Goal: Information Seeking & Learning: Learn about a topic

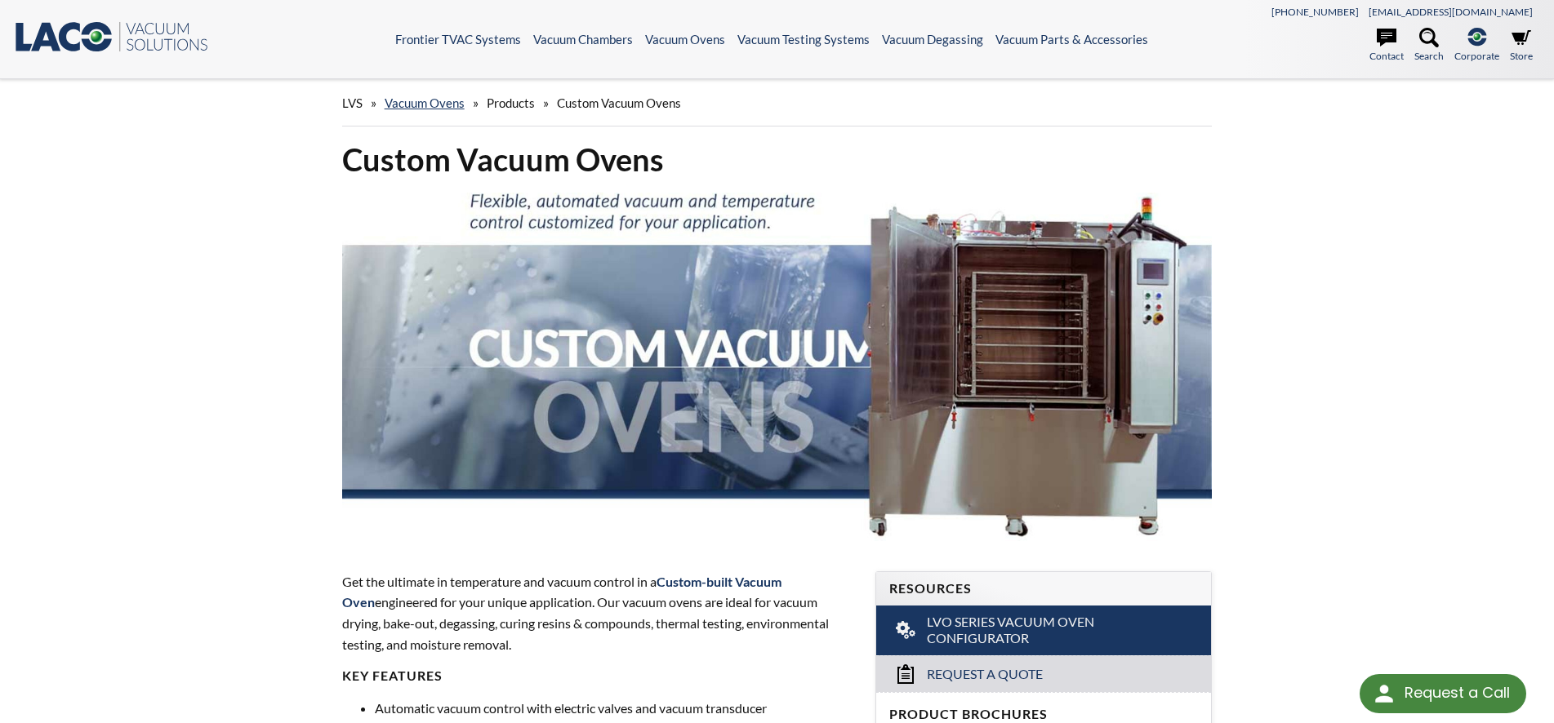
scroll to position [2098, 0]
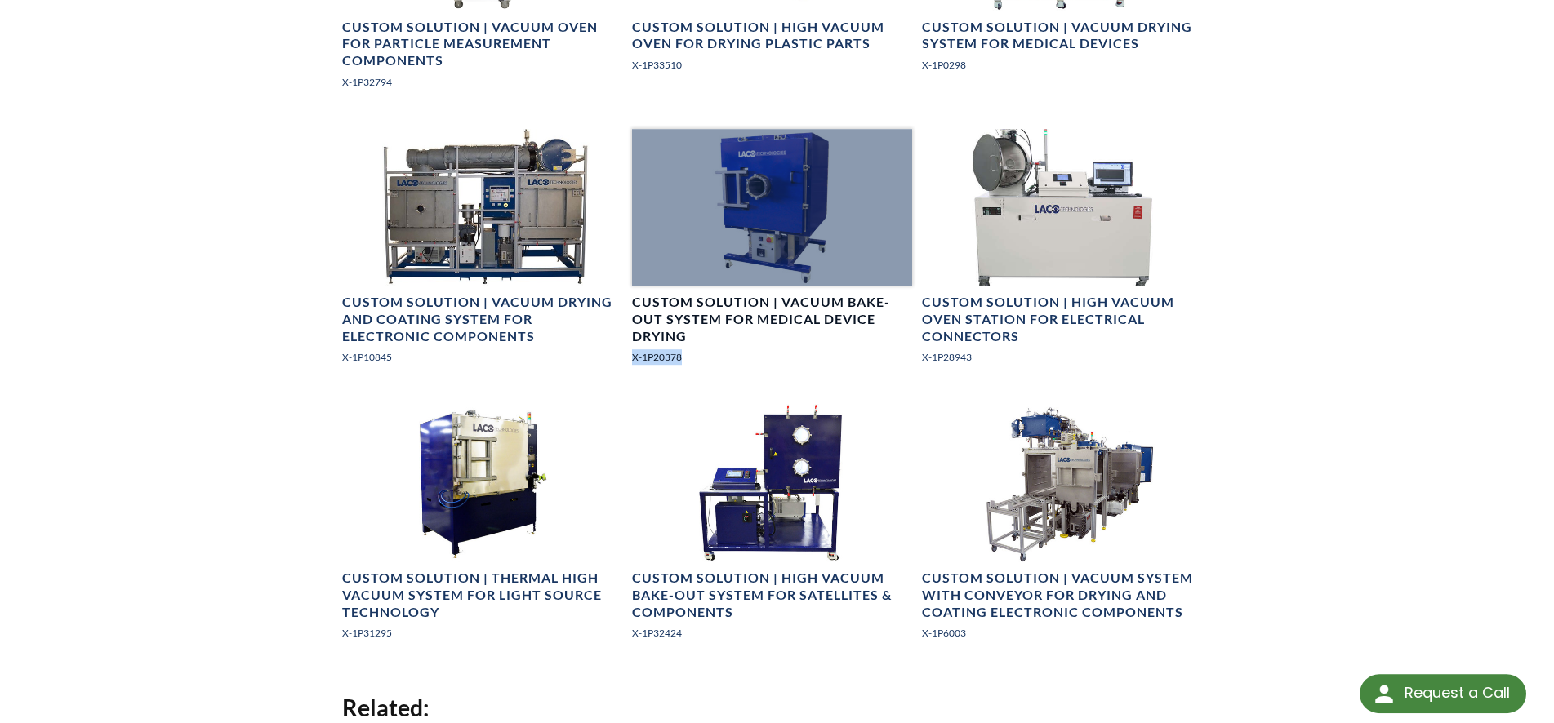
click at [781, 233] on div at bounding box center [772, 208] width 280 height 158
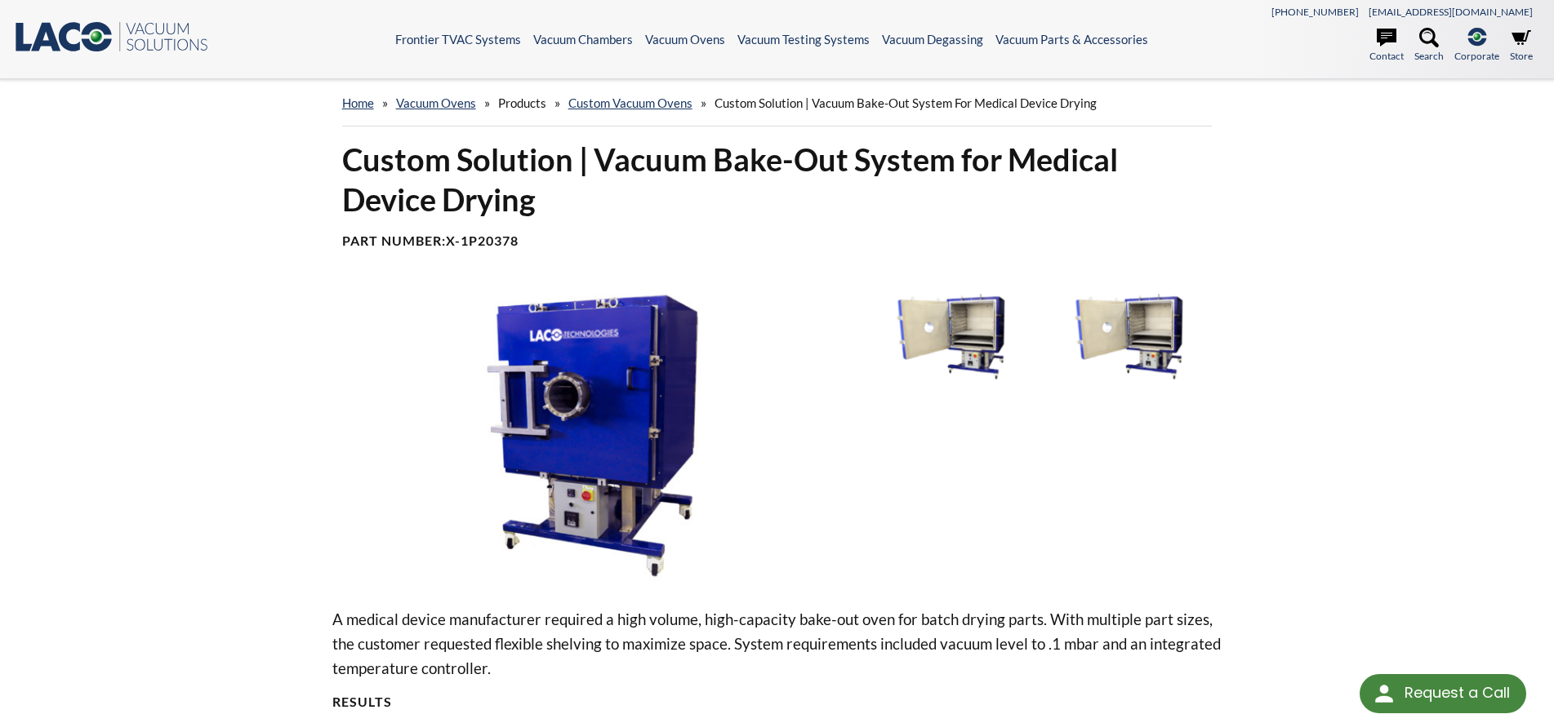
click at [1020, 339] on img at bounding box center [950, 336] width 170 height 95
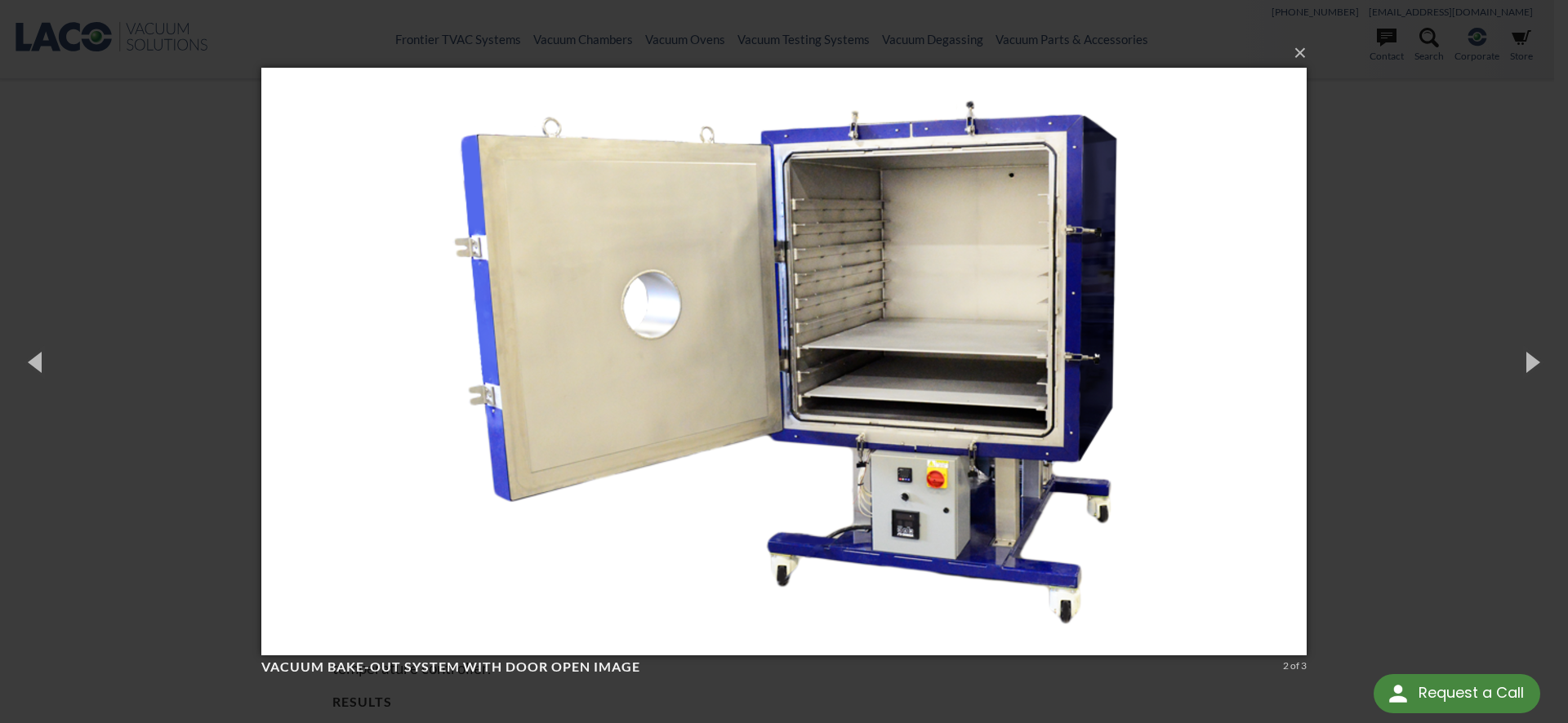
click at [1506, 300] on div "× Vacuum Bake-out System with Door Open image 2 of 3 Loading..." at bounding box center [784, 361] width 1568 height 723
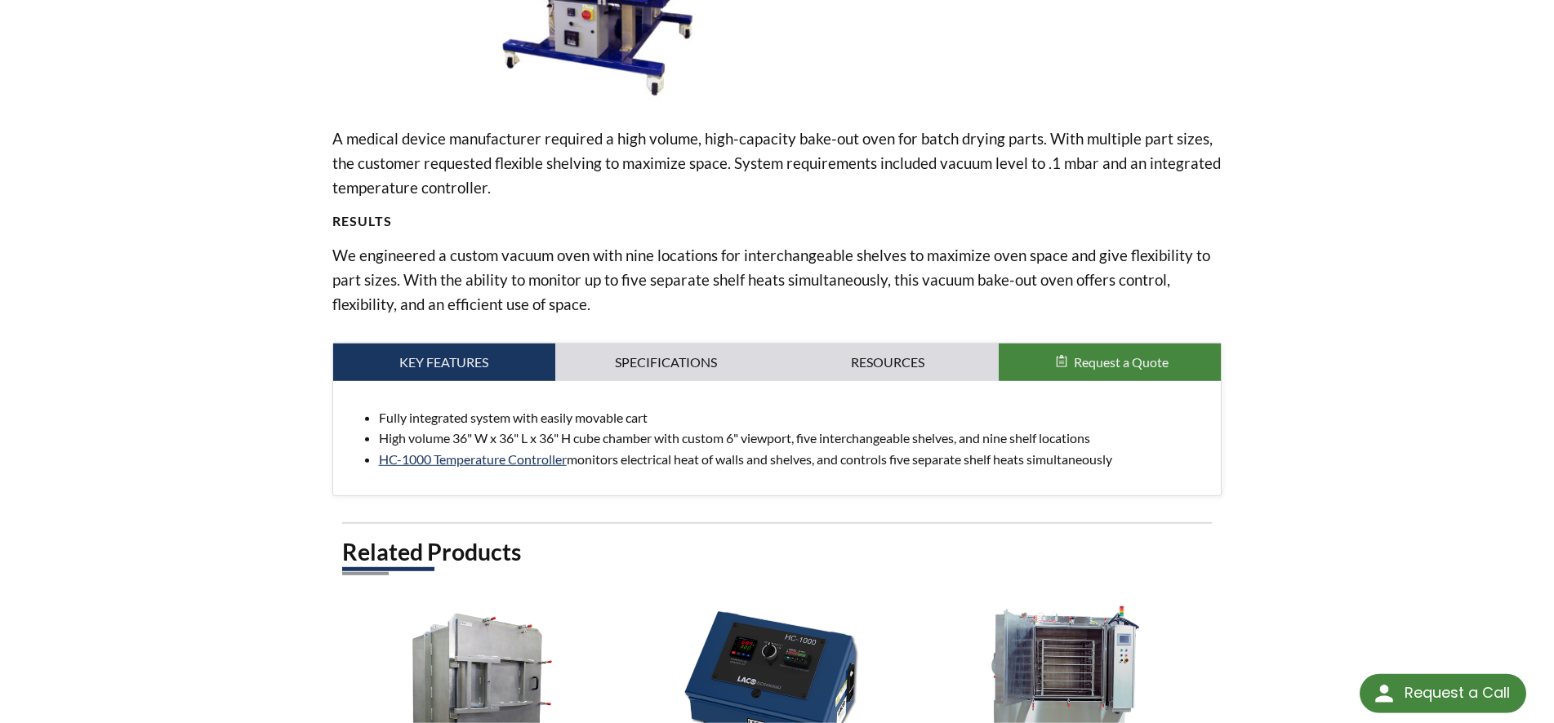
scroll to position [500, 0]
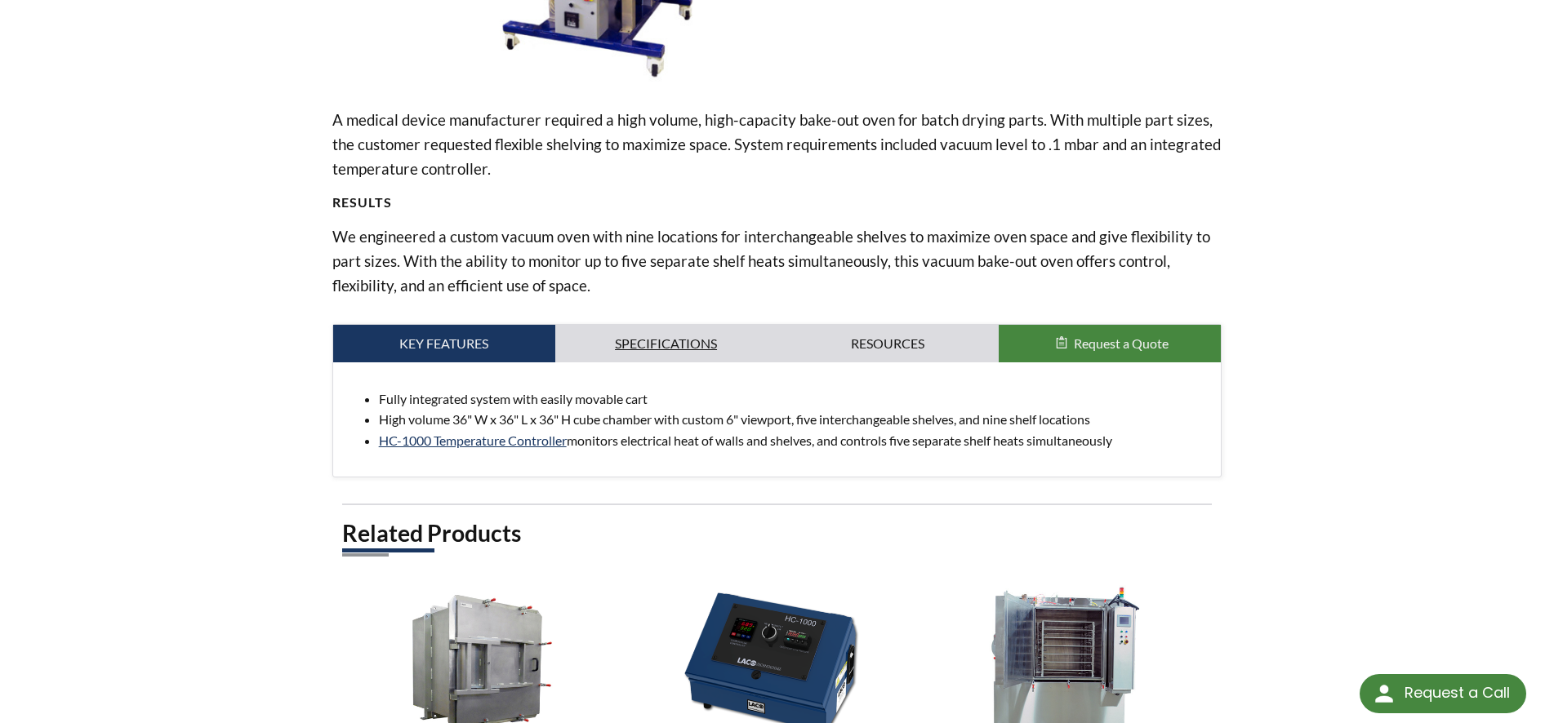
click at [655, 344] on link "Specifications" at bounding box center [666, 344] width 222 height 38
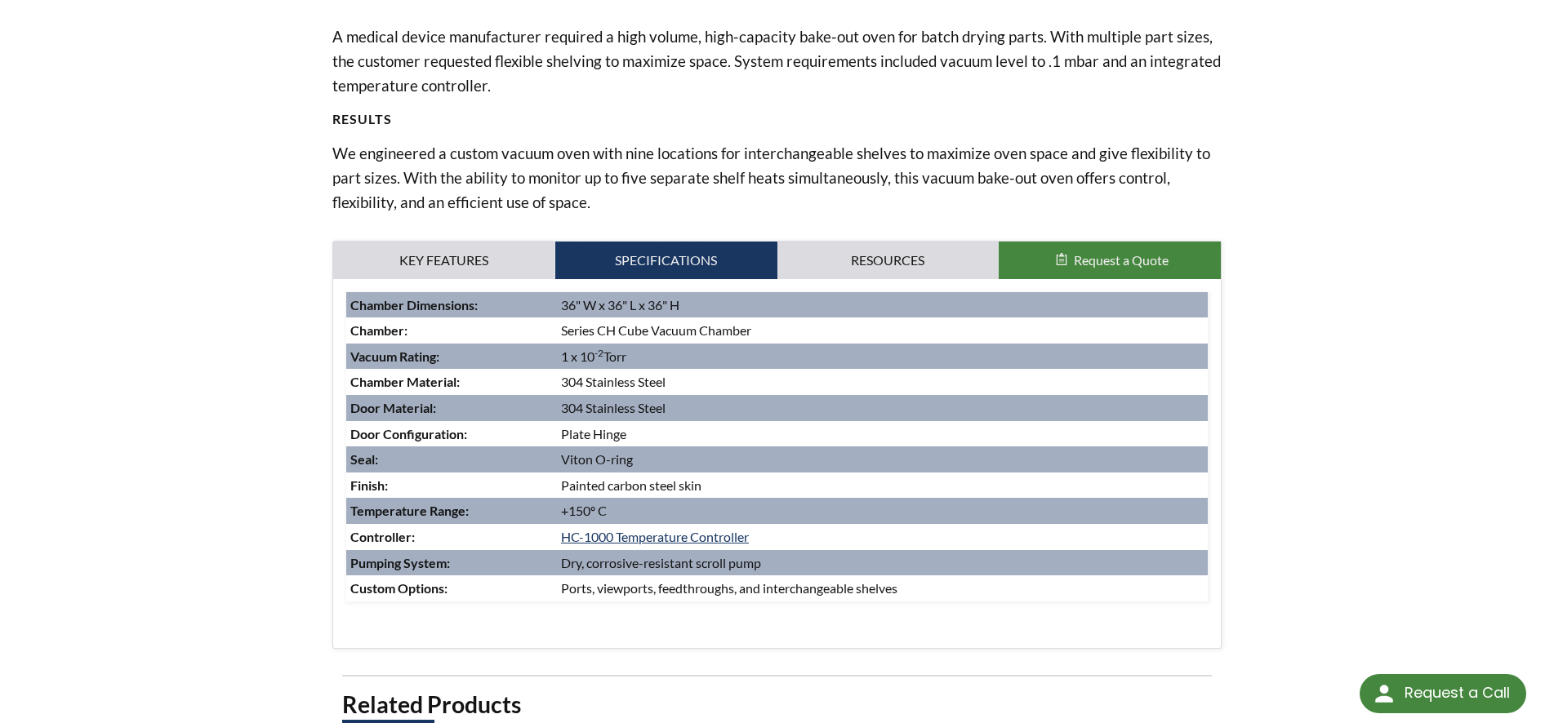
scroll to position [0, 0]
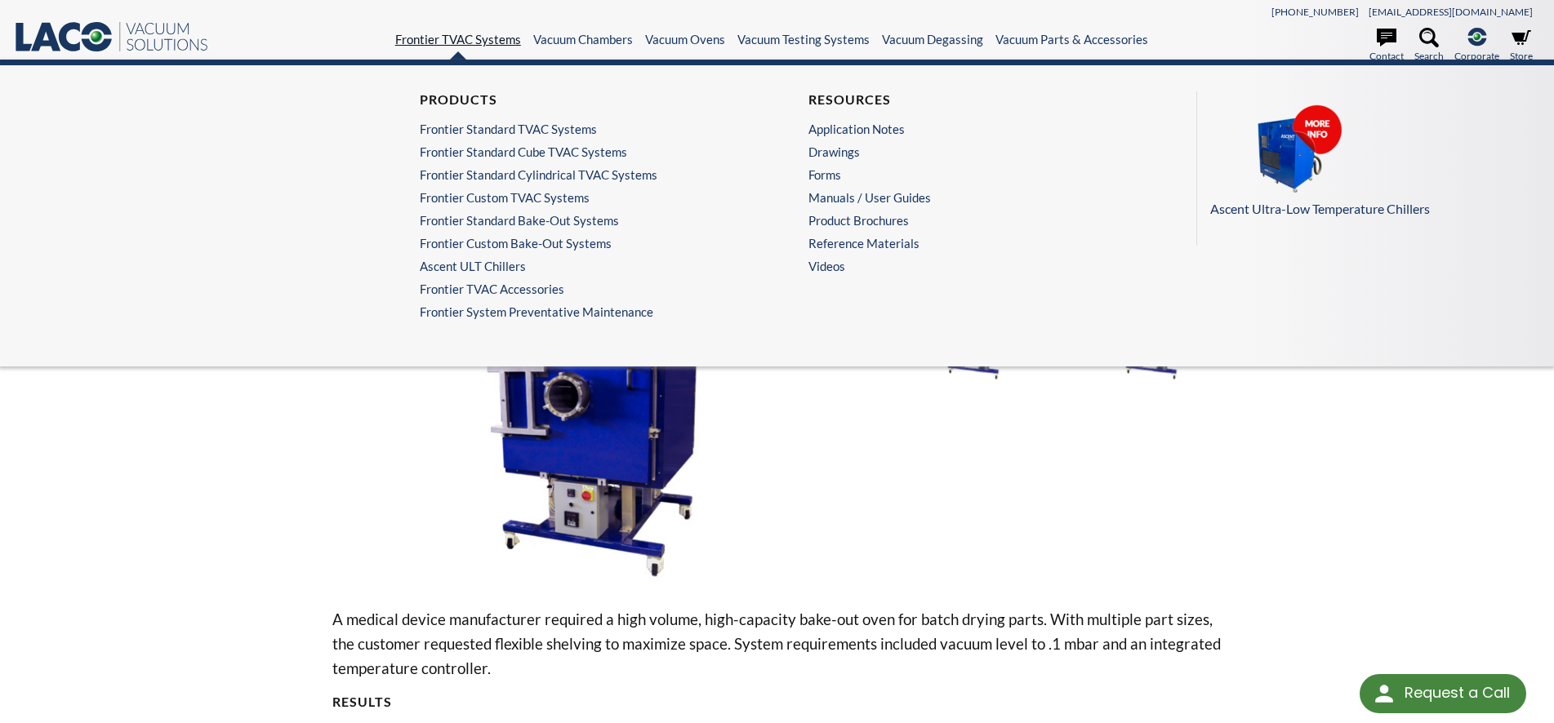
click at [494, 38] on link "Frontier TVAC Systems" at bounding box center [458, 39] width 126 height 15
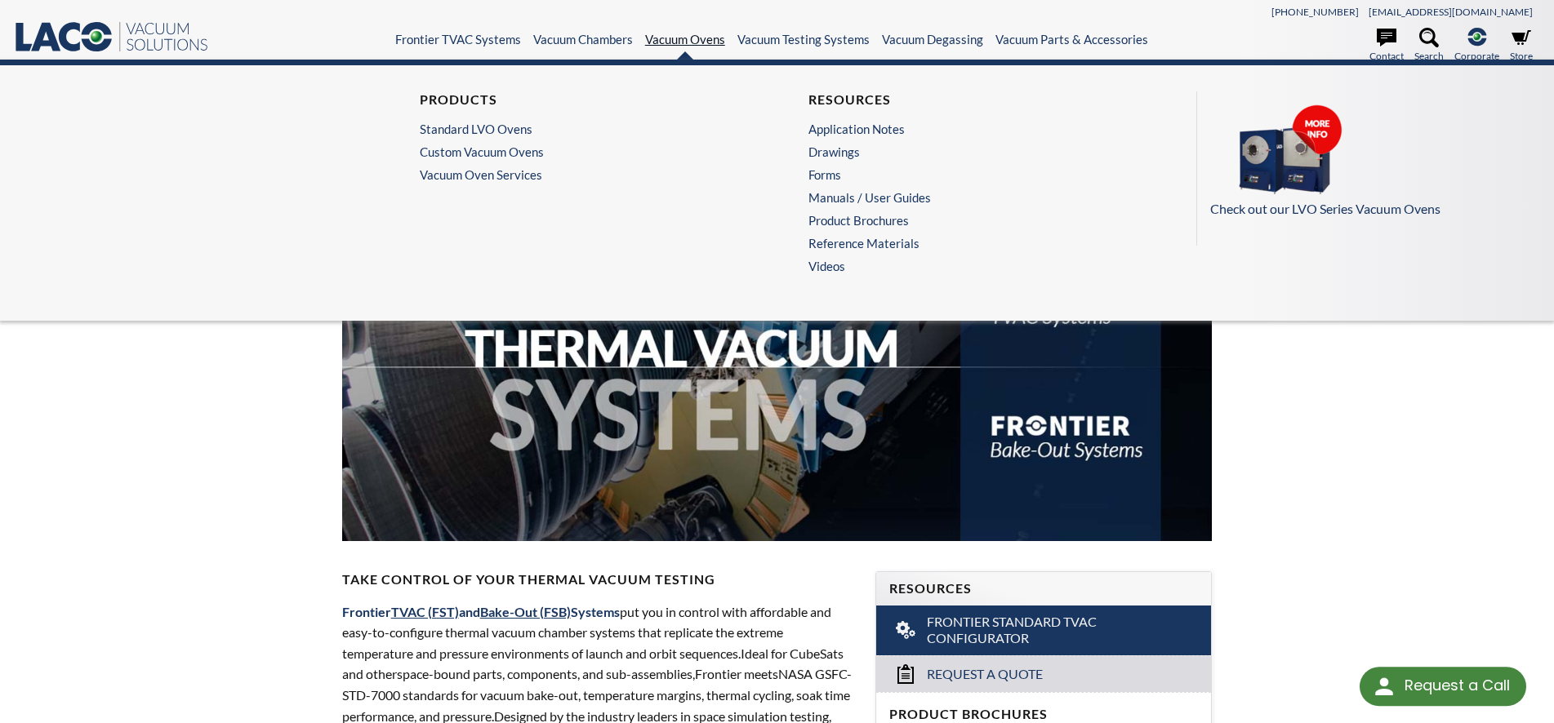
click at [690, 43] on link "Vacuum Ovens" at bounding box center [685, 39] width 80 height 15
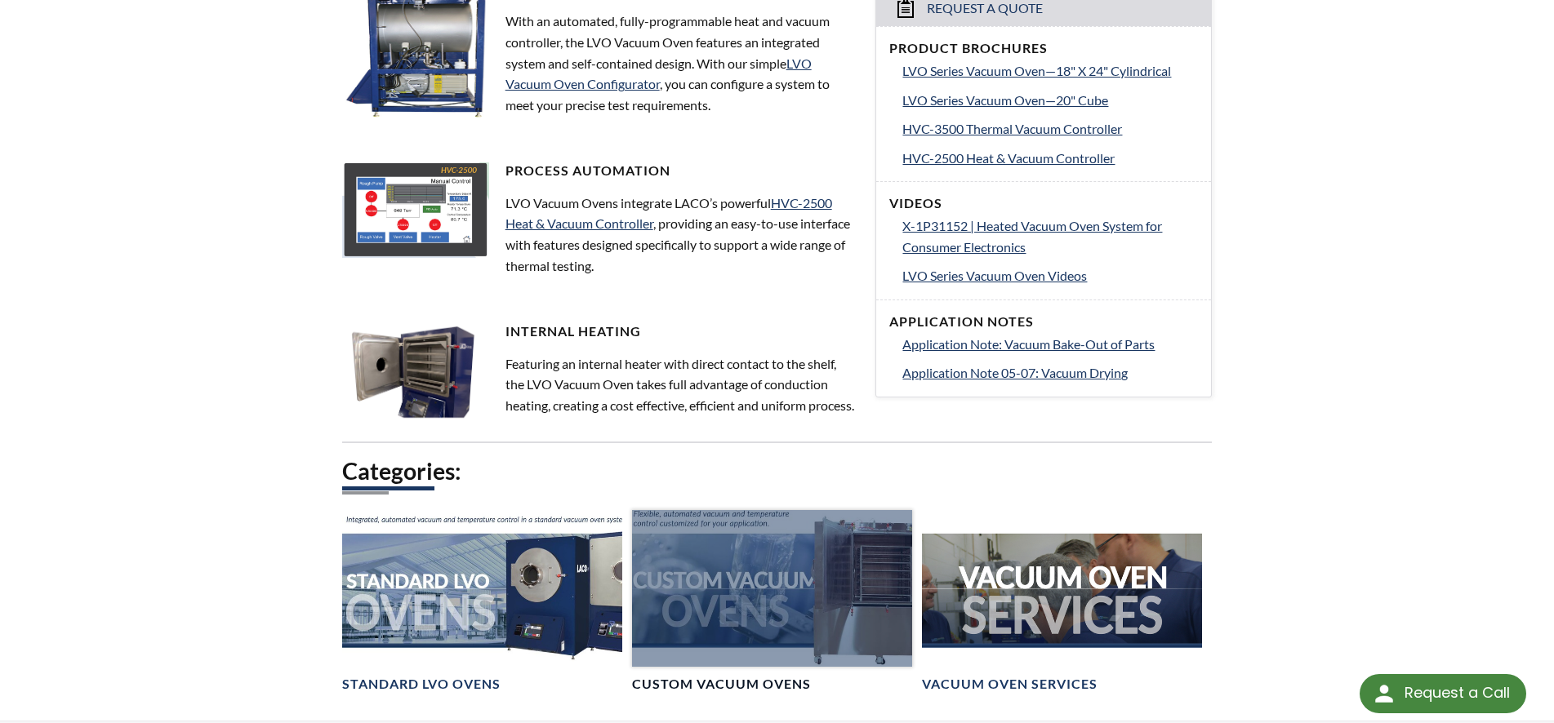
scroll to position [1092, 0]
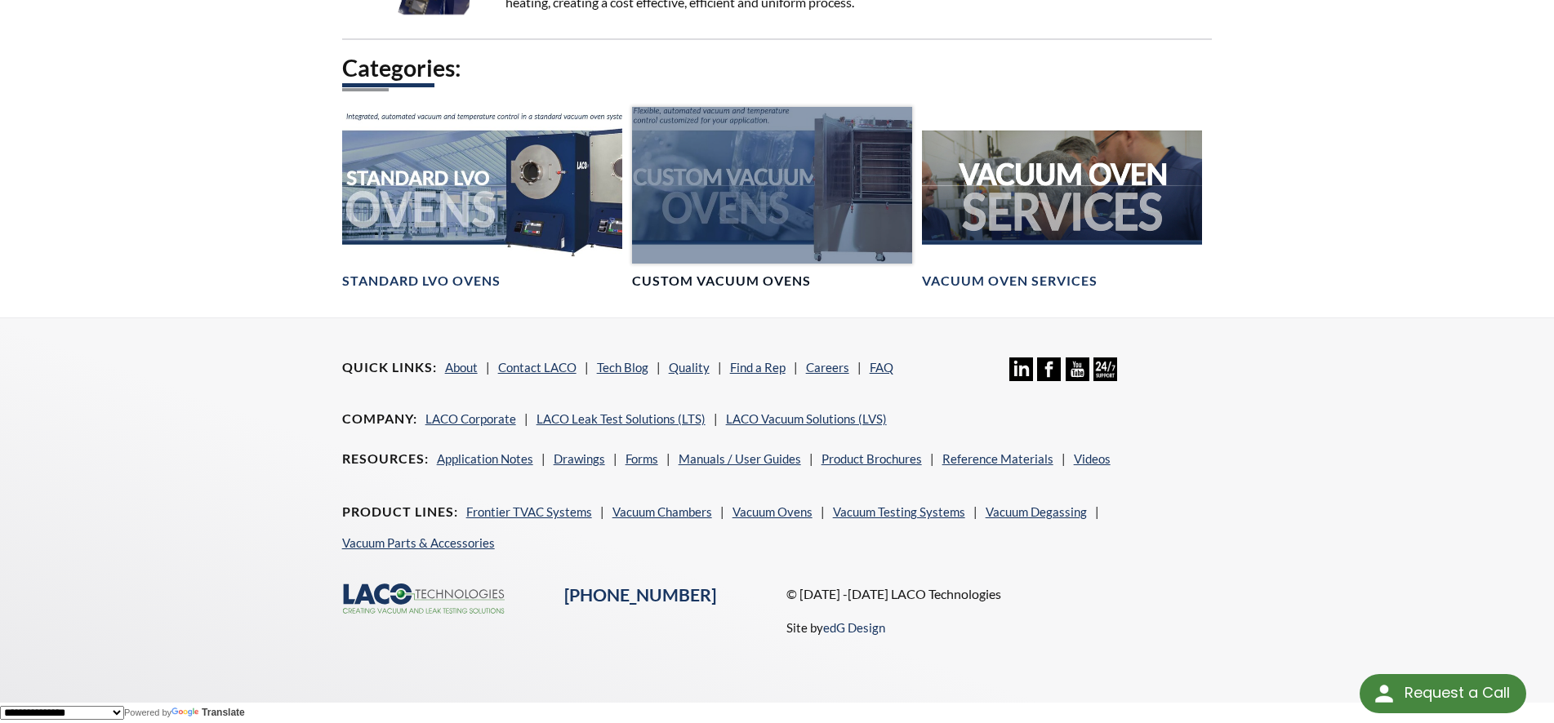
click at [766, 195] on div at bounding box center [772, 186] width 280 height 158
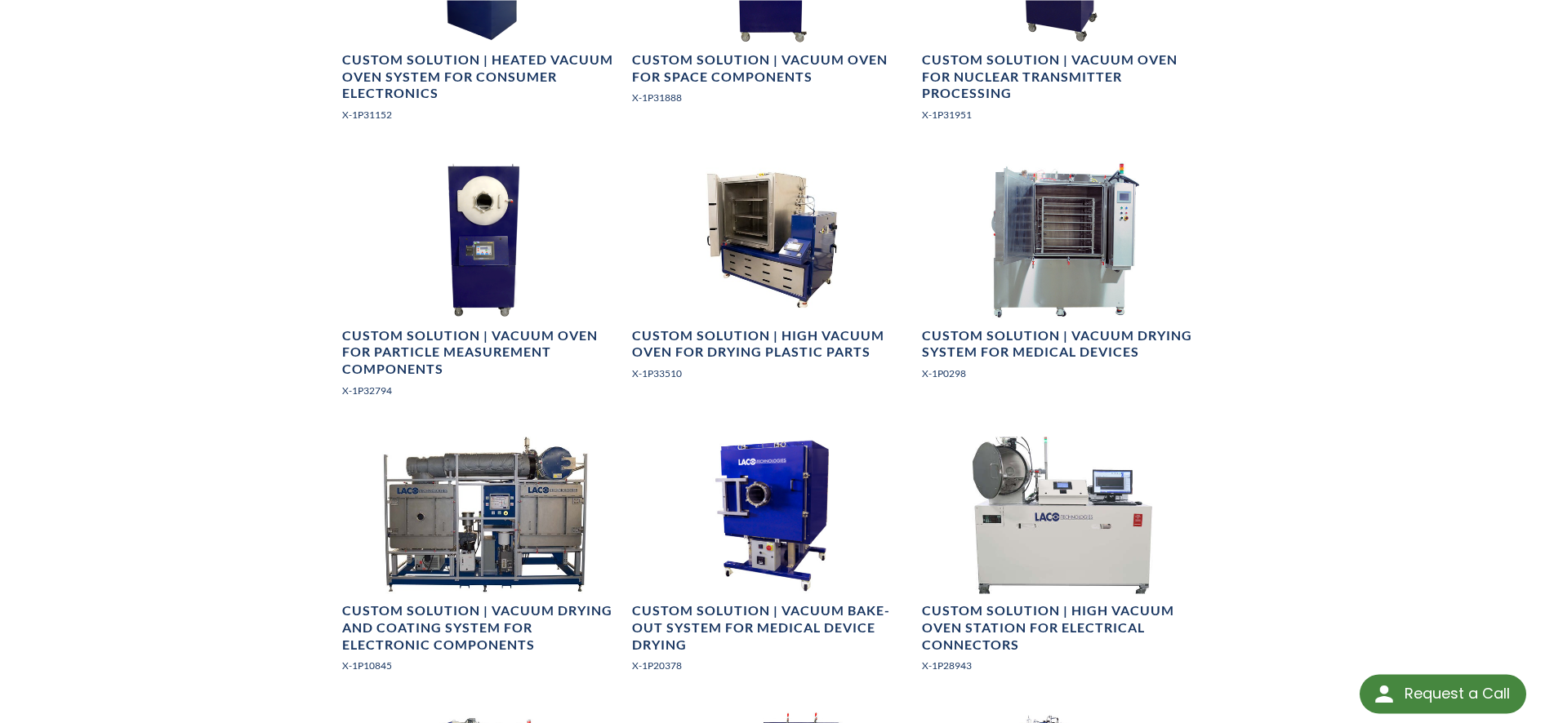
scroll to position [1832, 0]
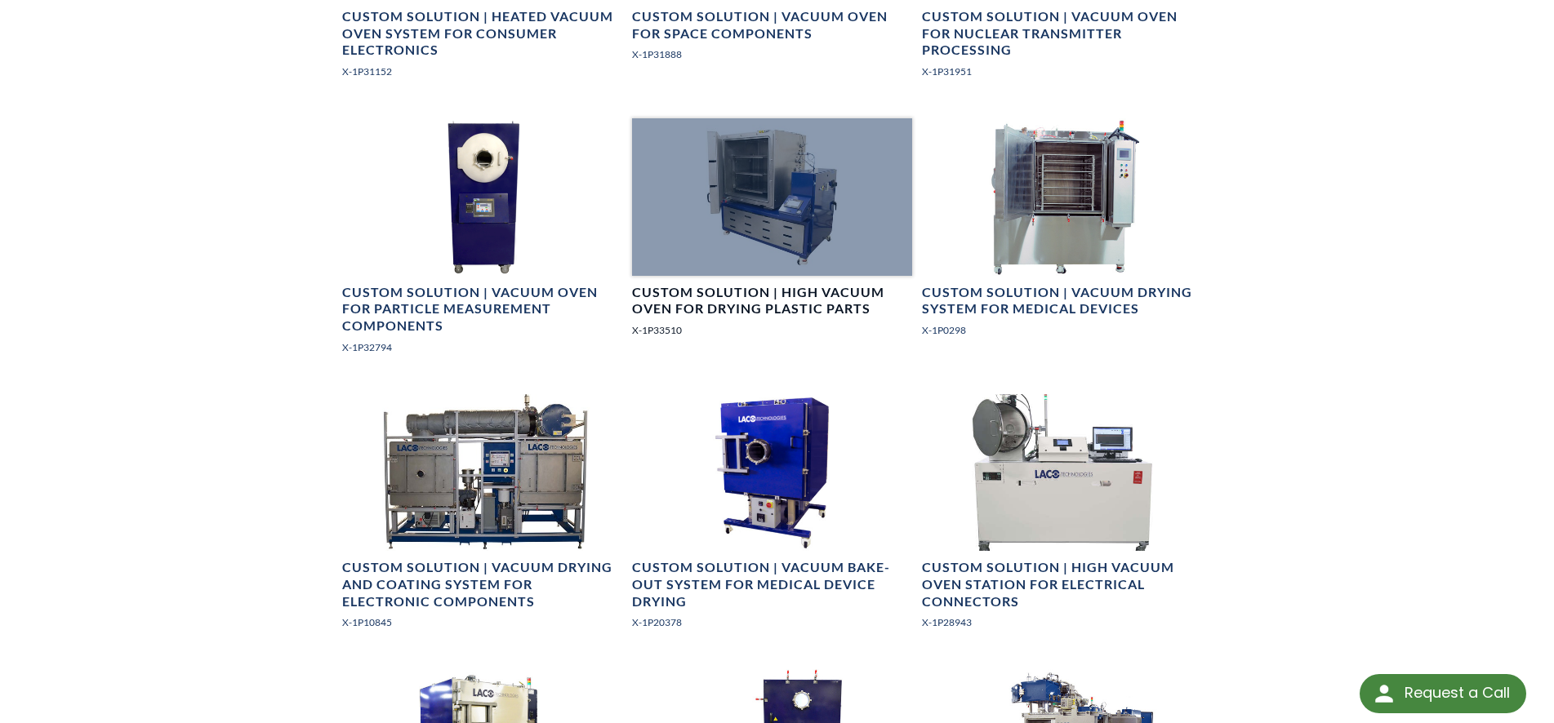
click at [769, 242] on div at bounding box center [772, 197] width 280 height 158
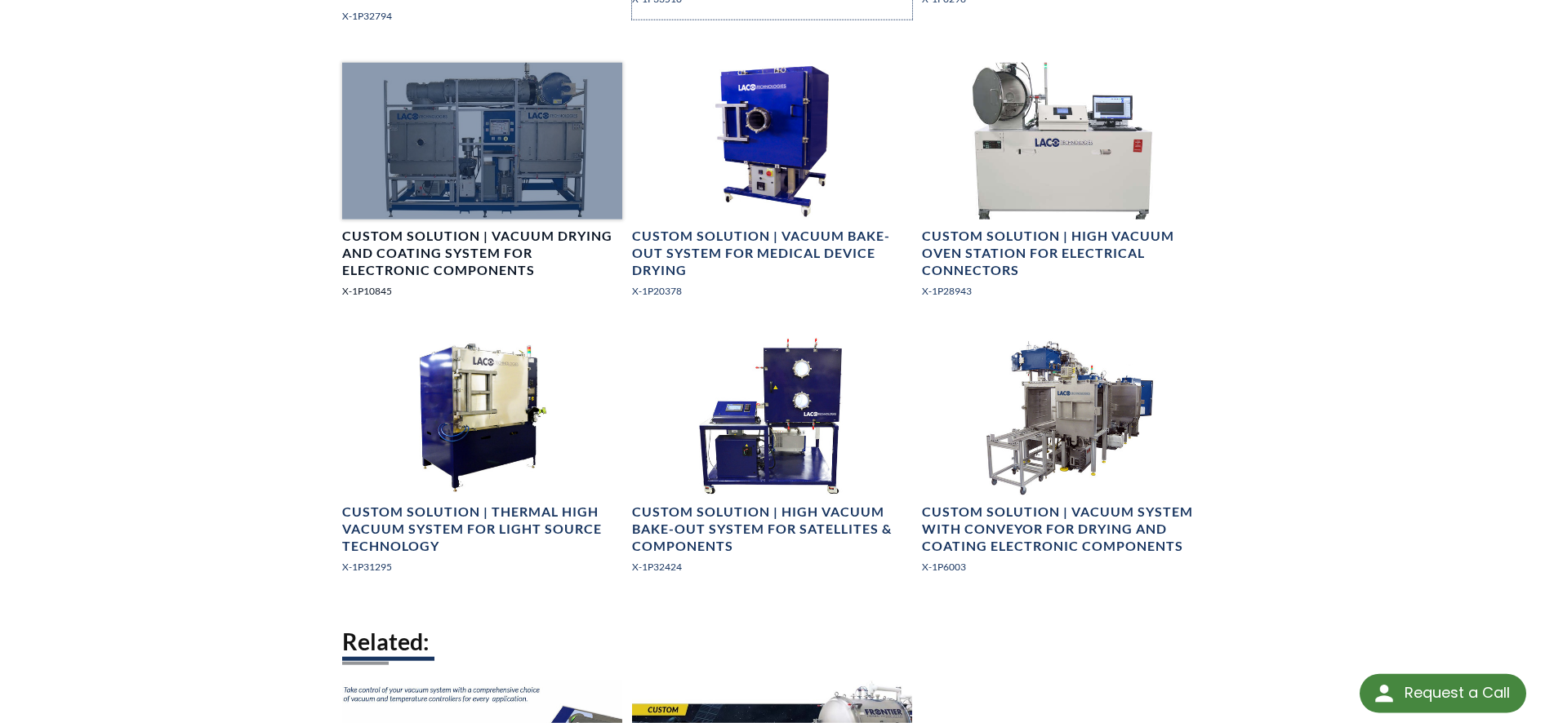
scroll to position [2165, 0]
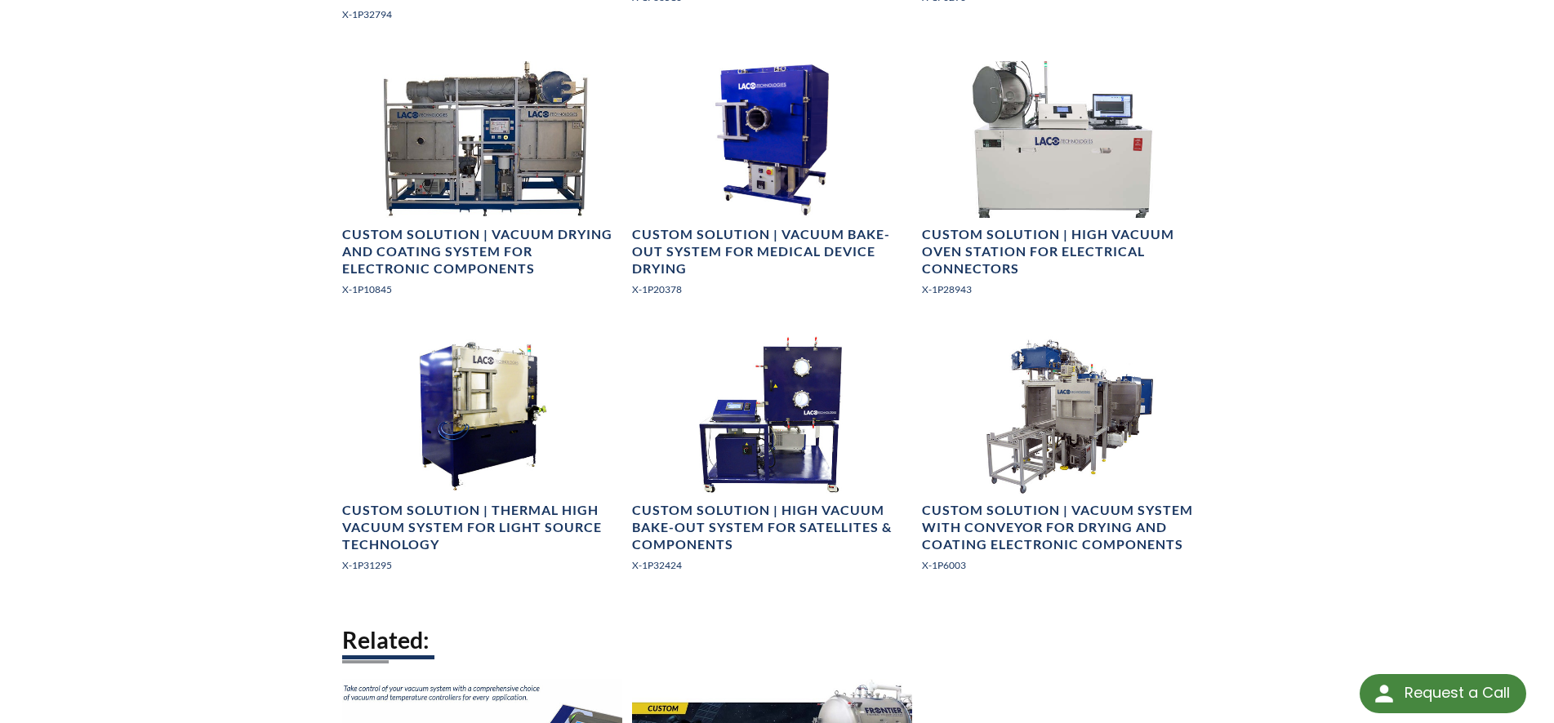
drag, startPoint x: 434, startPoint y: 602, endPoint x: 452, endPoint y: 595, distance: 19.9
click at [437, 602] on div "Custom Solution | Thermal High Vacuum System for Light Source Technology X-1P31…" at bounding box center [482, 474] width 280 height 276
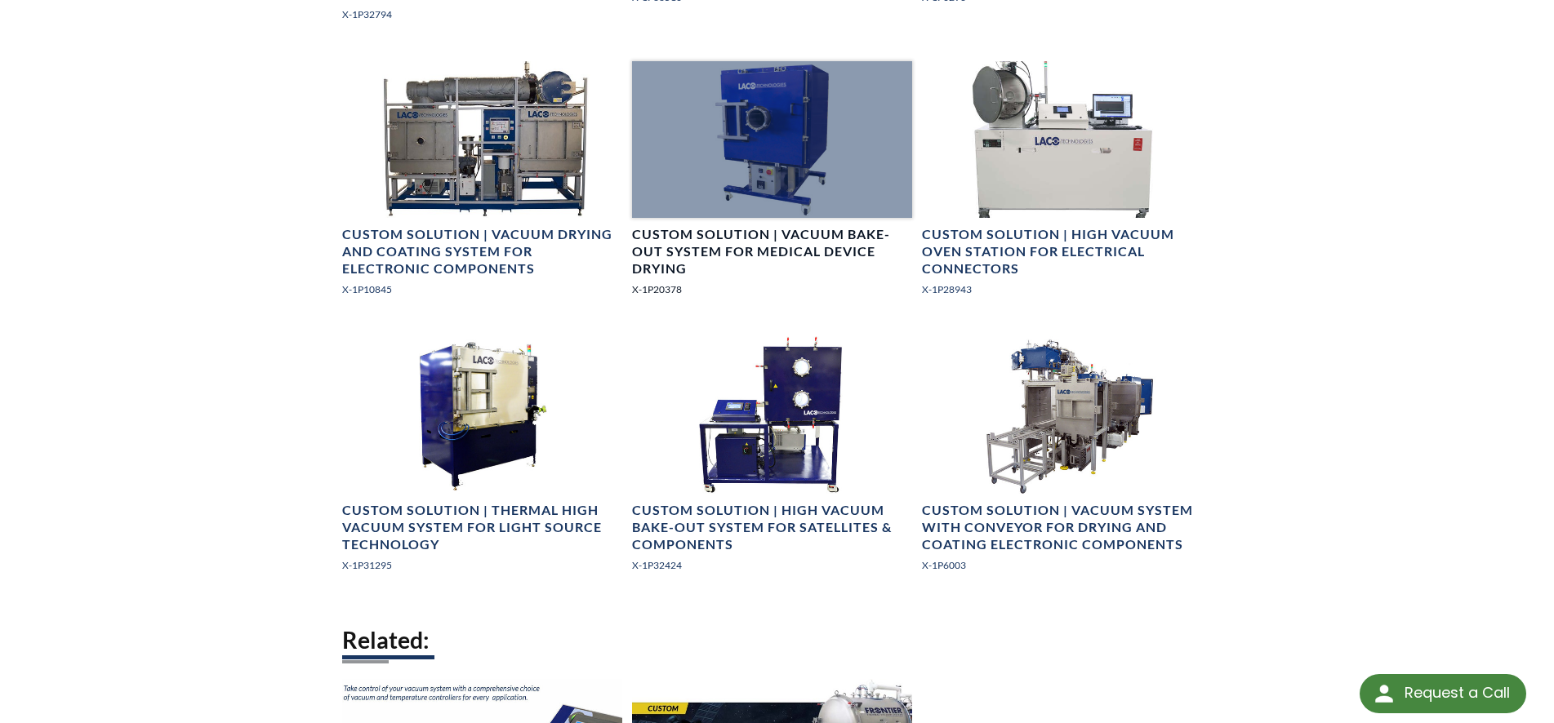
click at [786, 193] on div at bounding box center [772, 140] width 280 height 158
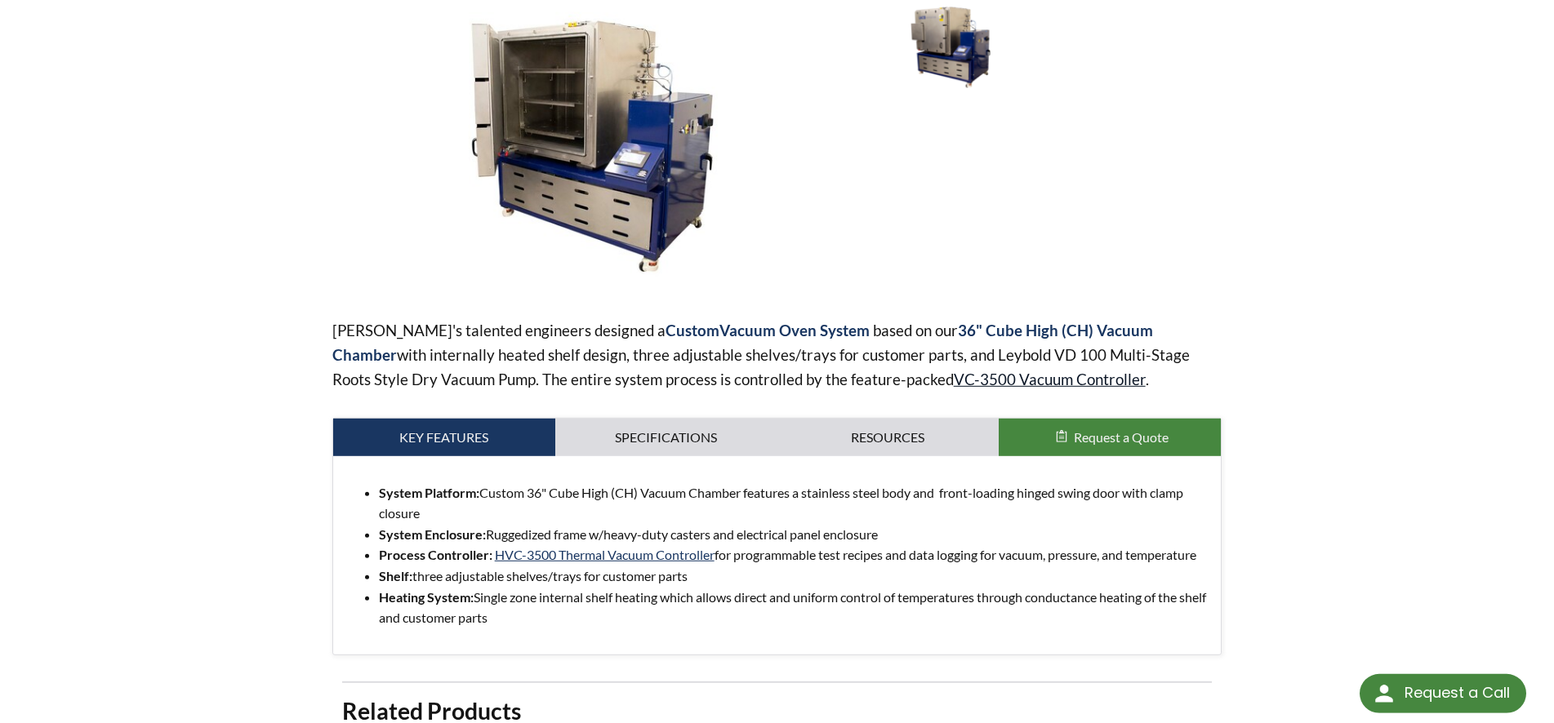
scroll to position [250, 0]
click at [683, 435] on link "Specifications" at bounding box center [666, 437] width 222 height 38
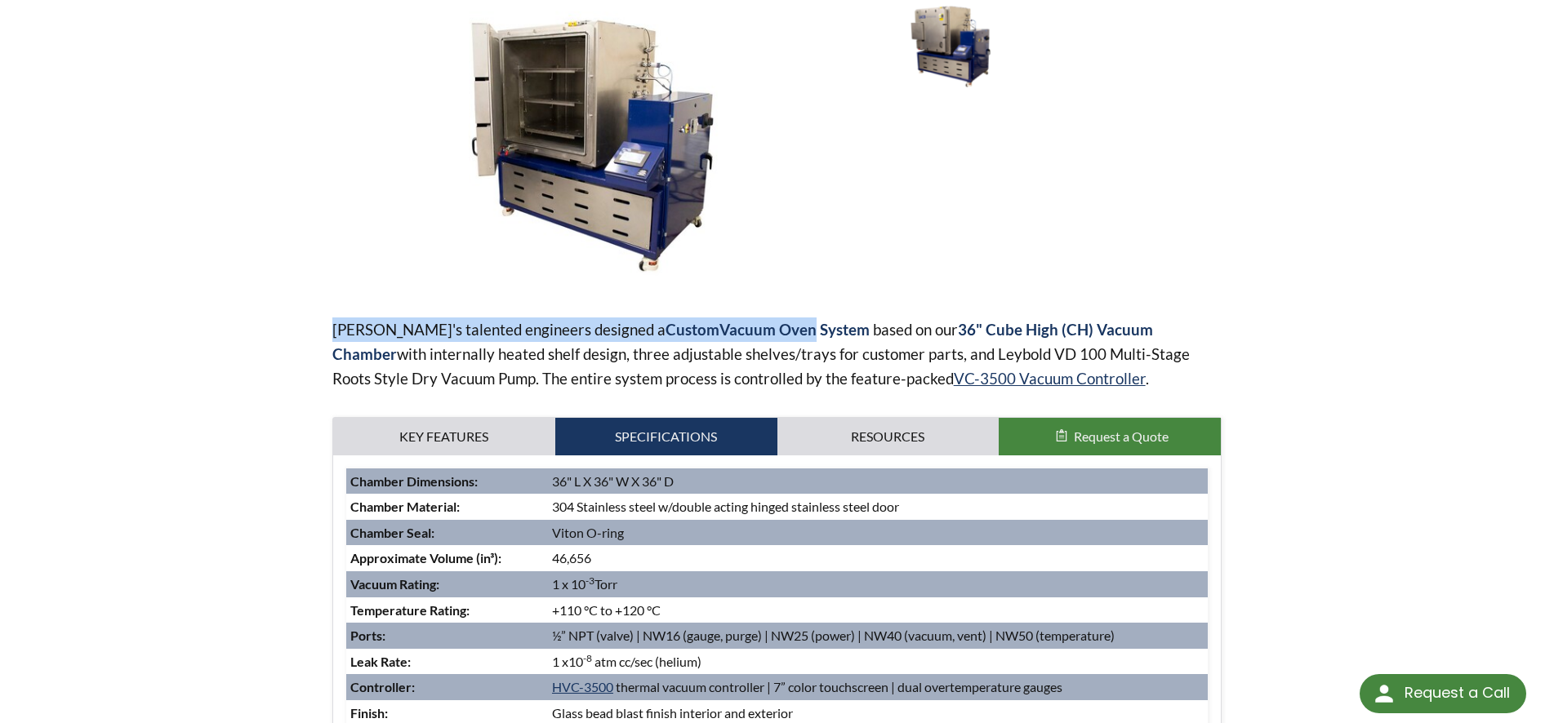
drag, startPoint x: 732, startPoint y: 327, endPoint x: 303, endPoint y: 317, distance: 428.8
click at [303, 317] on div "Custom Solution | High Vacuum Oven for Drying Plastic Parts Part Number: X-1P33…" at bounding box center [777, 524] width 1045 height 1269
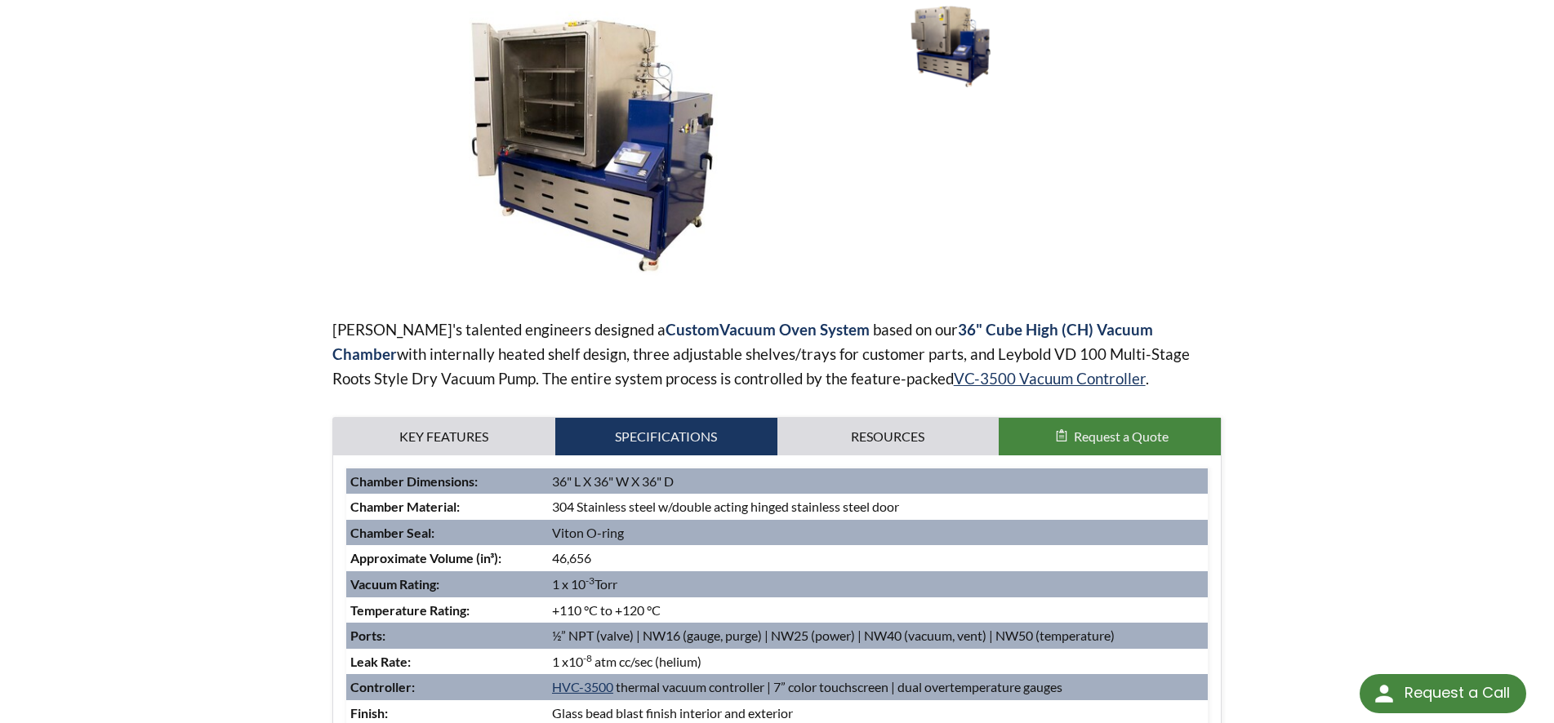
click at [303, 315] on div "Custom Solution | High Vacuum Oven for Drying Plastic Parts Part Number: X-1P33…" at bounding box center [777, 524] width 1045 height 1269
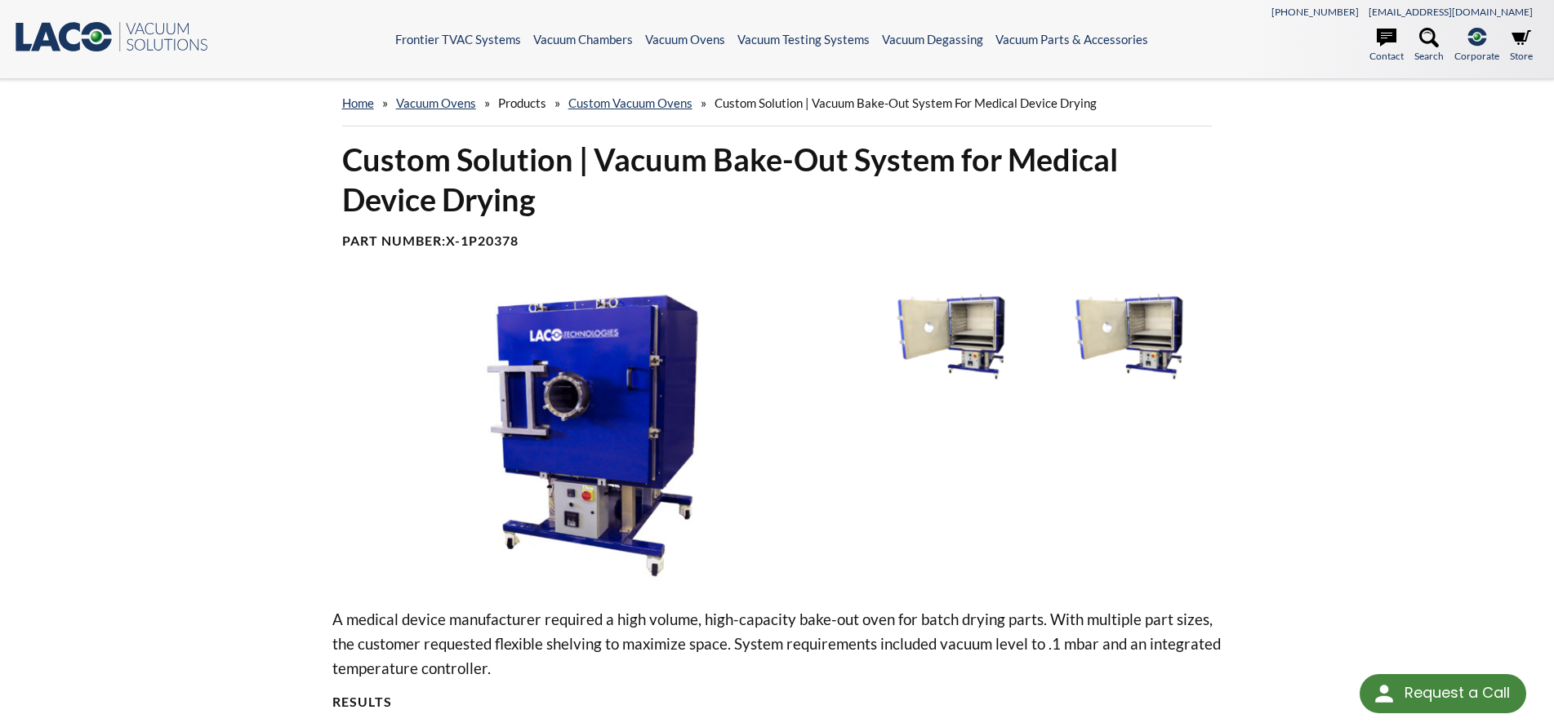
click at [977, 315] on img at bounding box center [950, 336] width 170 height 95
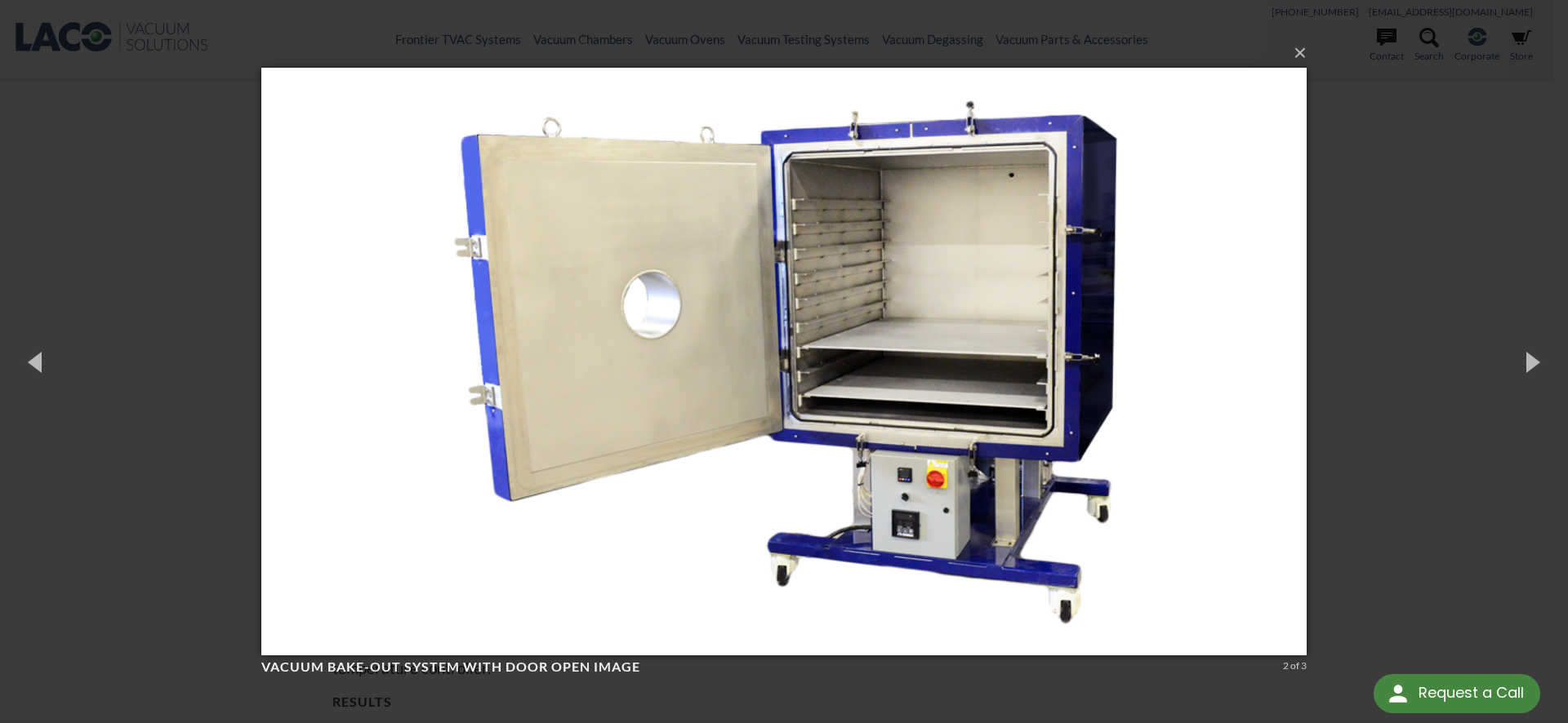
click at [1448, 280] on div "× Vacuum Bake-out System with Door Open image 2 of 3 Loading..." at bounding box center [784, 361] width 1568 height 723
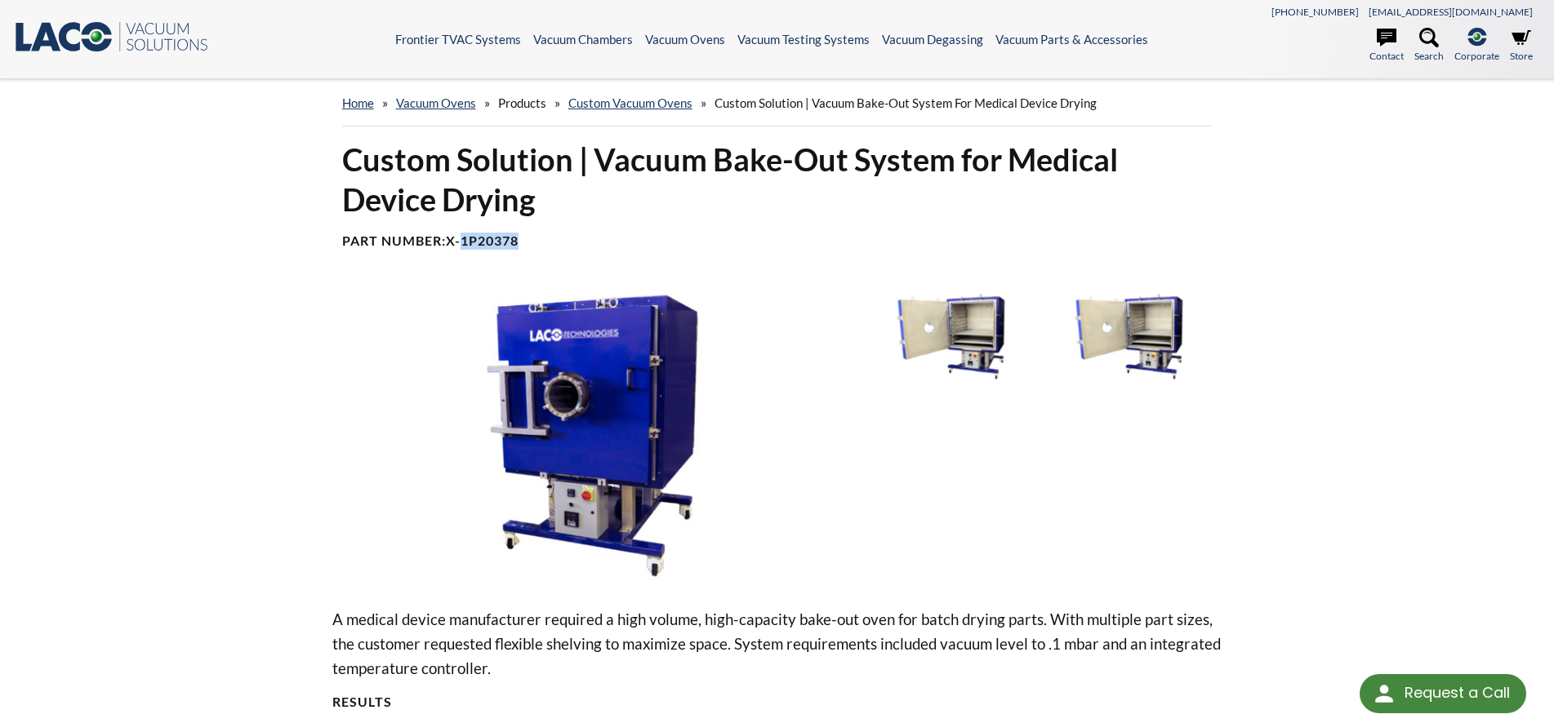
drag, startPoint x: 533, startPoint y: 242, endPoint x: 493, endPoint y: 242, distance: 40.0
click at [467, 240] on h4 "Part Number: X-1P20378" at bounding box center [777, 241] width 870 height 17
copy b "1P20378"
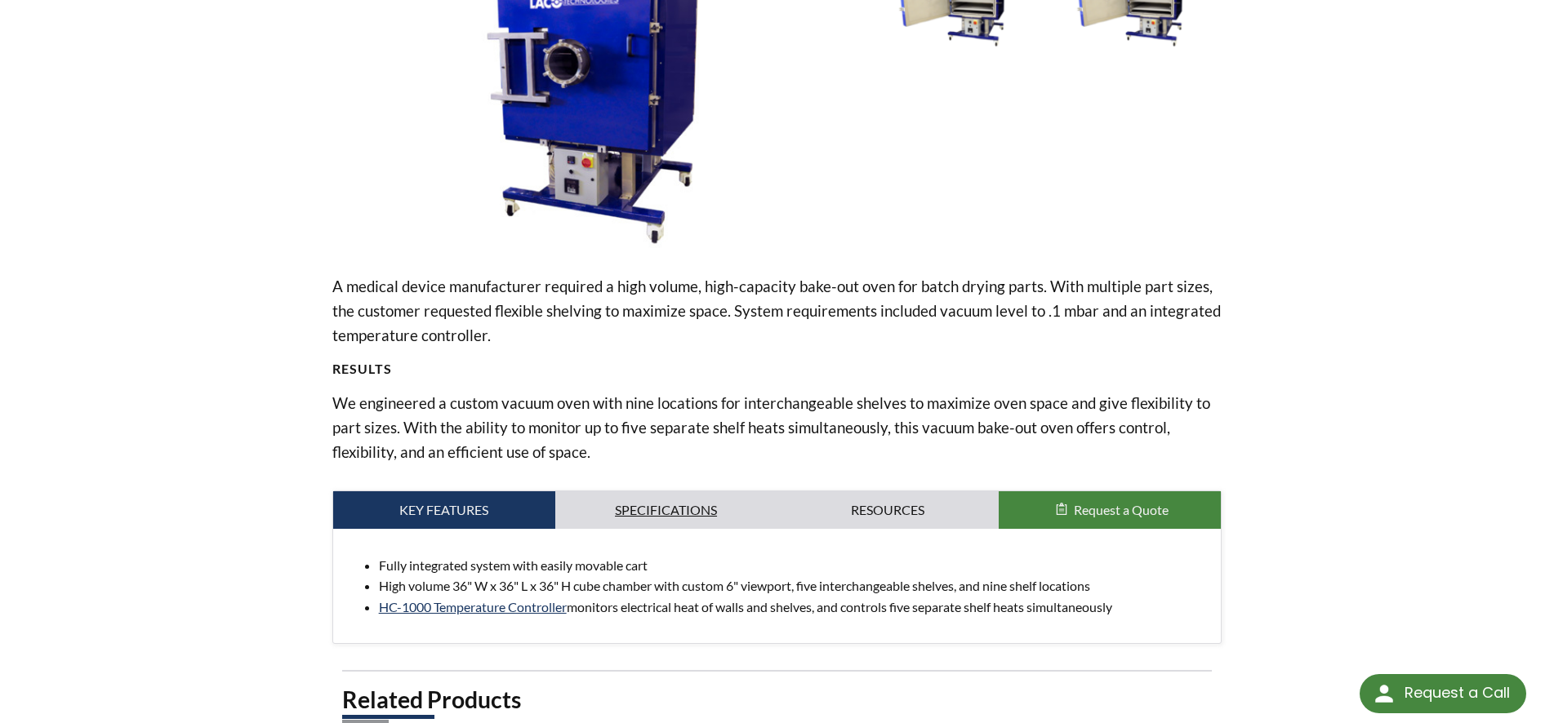
click at [692, 522] on link "Specifications" at bounding box center [666, 511] width 222 height 38
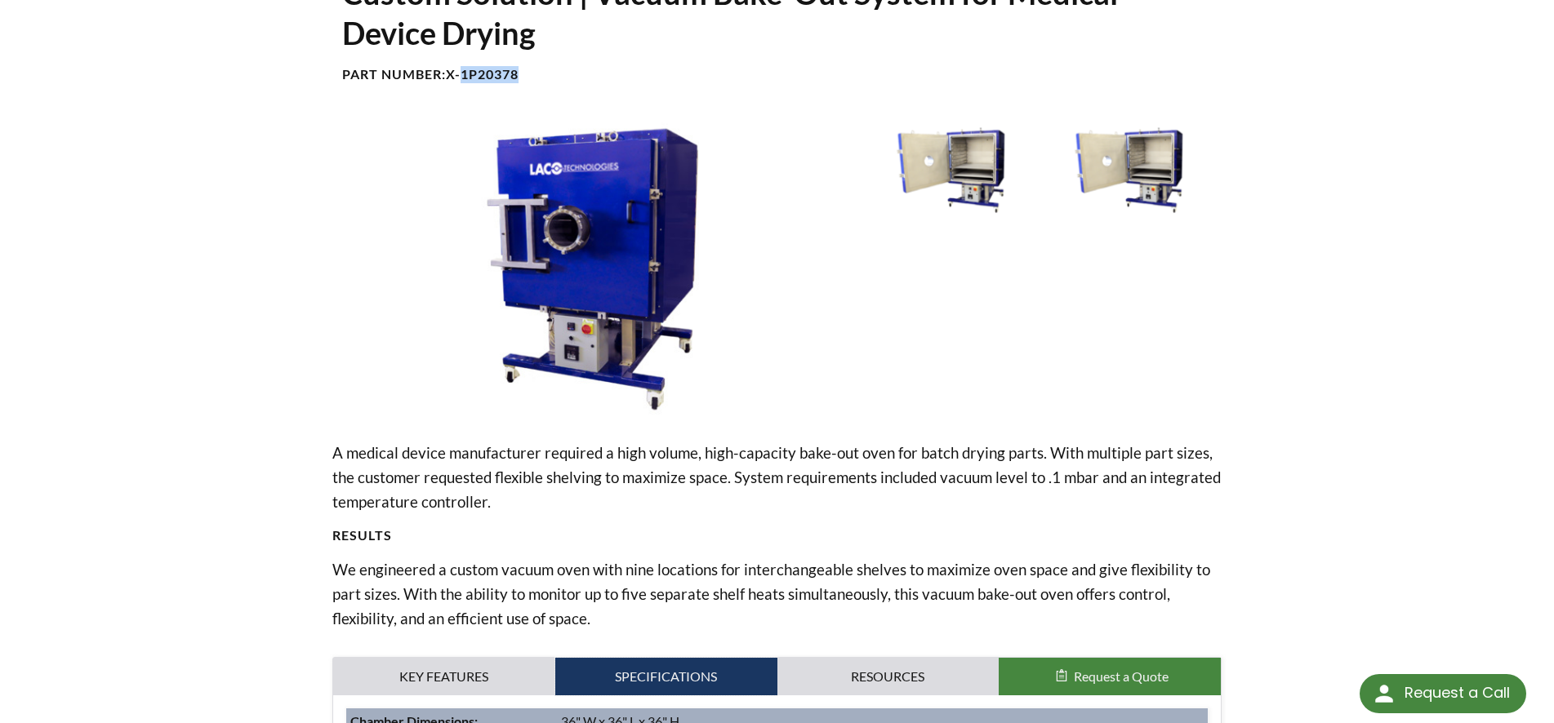
scroll to position [0, 0]
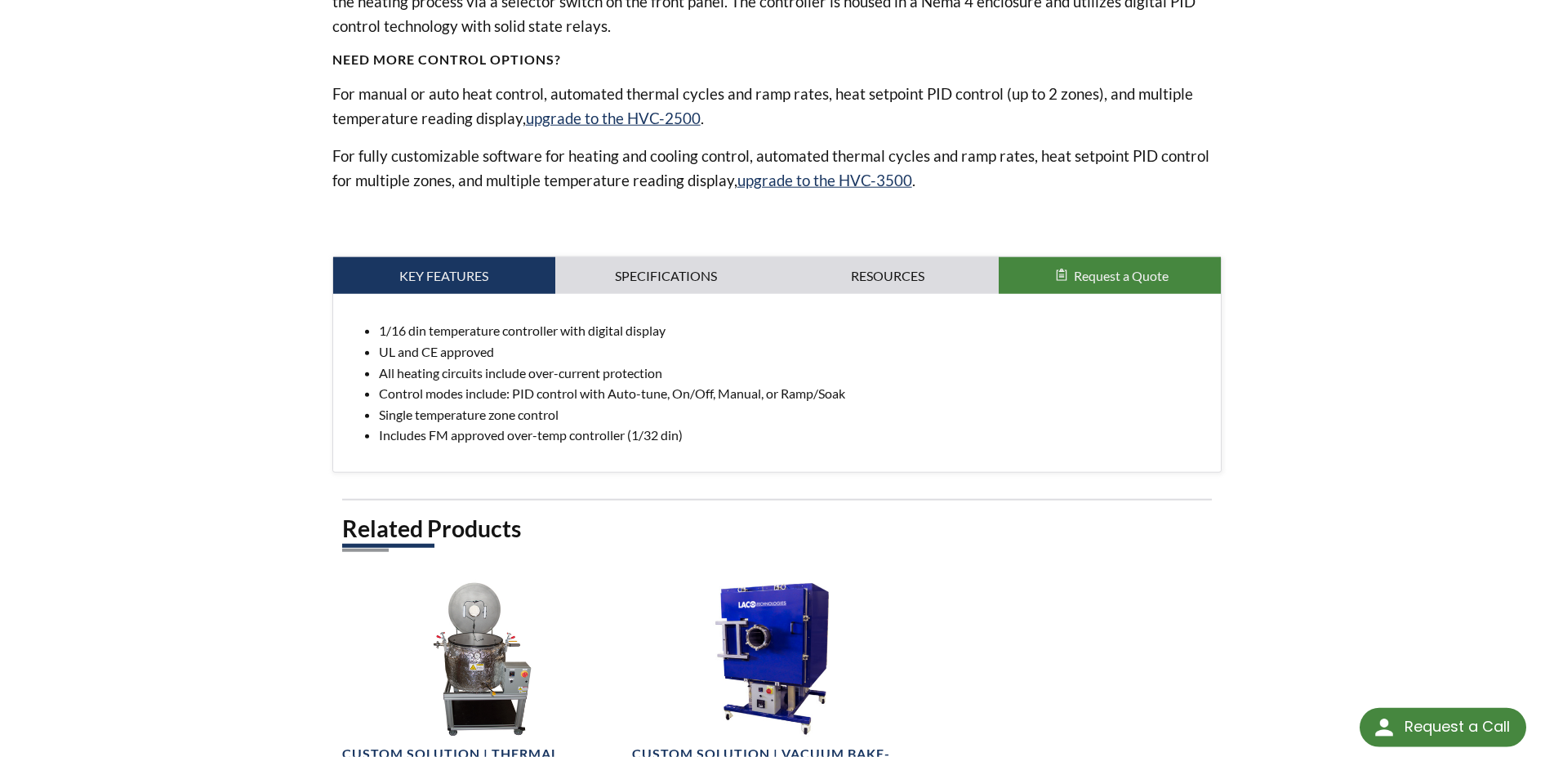
scroll to position [666, 0]
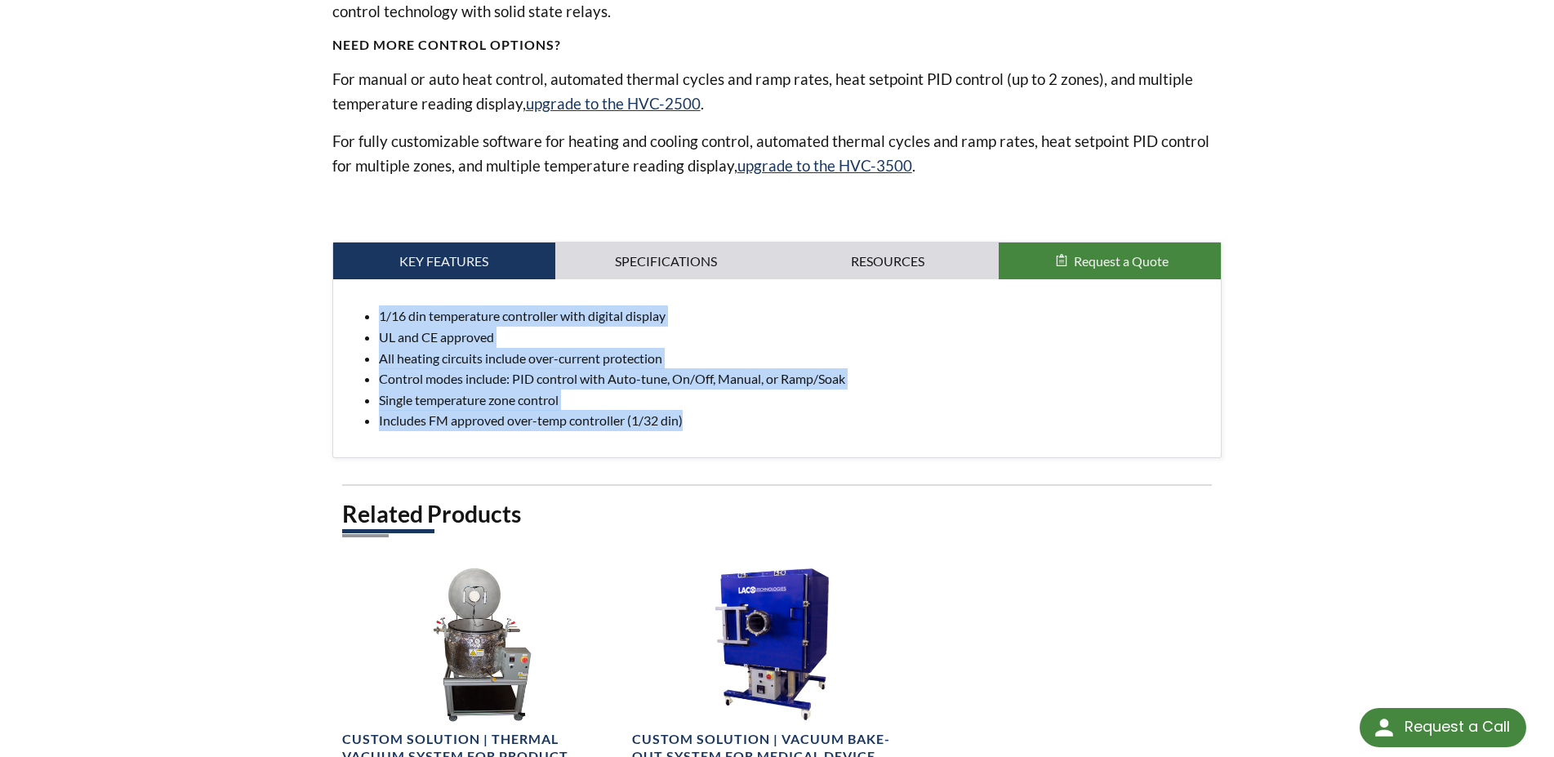
drag, startPoint x: 693, startPoint y: 429, endPoint x: 344, endPoint y: 317, distance: 366.9
click at [344, 317] on div "1/16 din temperature controller with digital display UL and CE approved All hea…" at bounding box center [777, 368] width 888 height 178
copy ul "1/16 din temperature controller with digital display UL and CE approved All hea…"
click at [687, 256] on link "Specifications" at bounding box center [666, 261] width 222 height 38
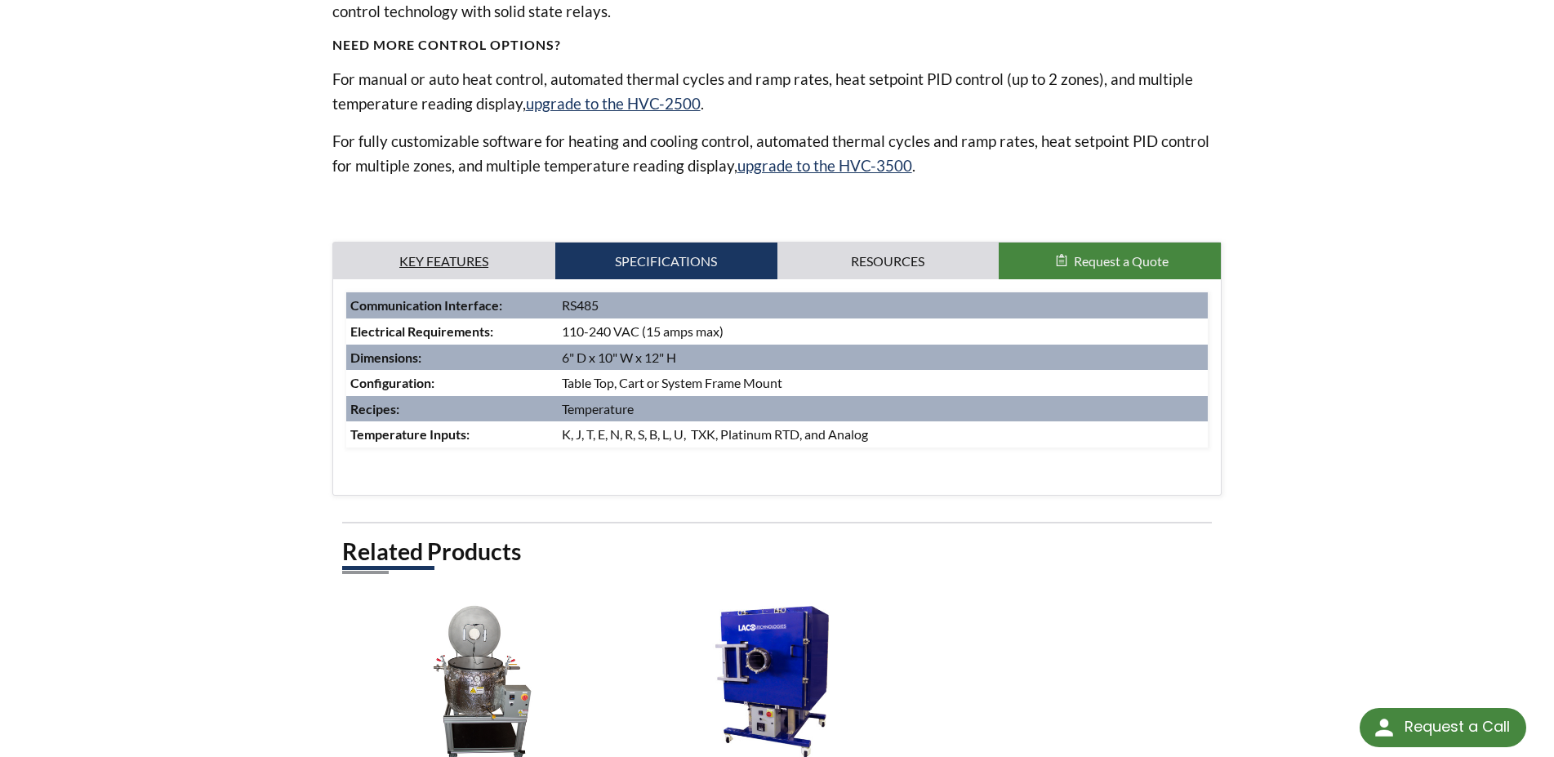
click at [501, 264] on link "Key Features" at bounding box center [444, 261] width 222 height 38
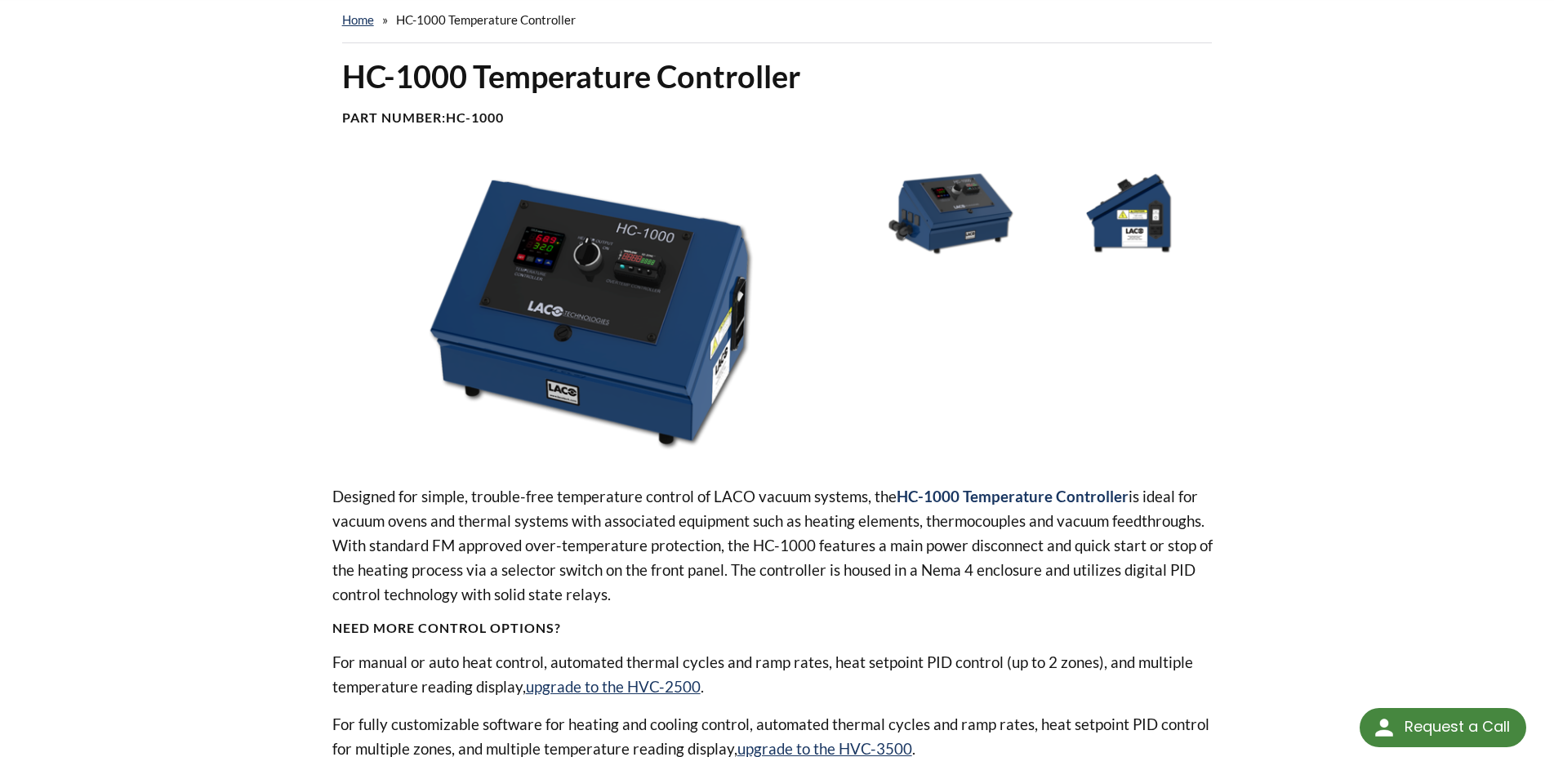
scroll to position [583, 0]
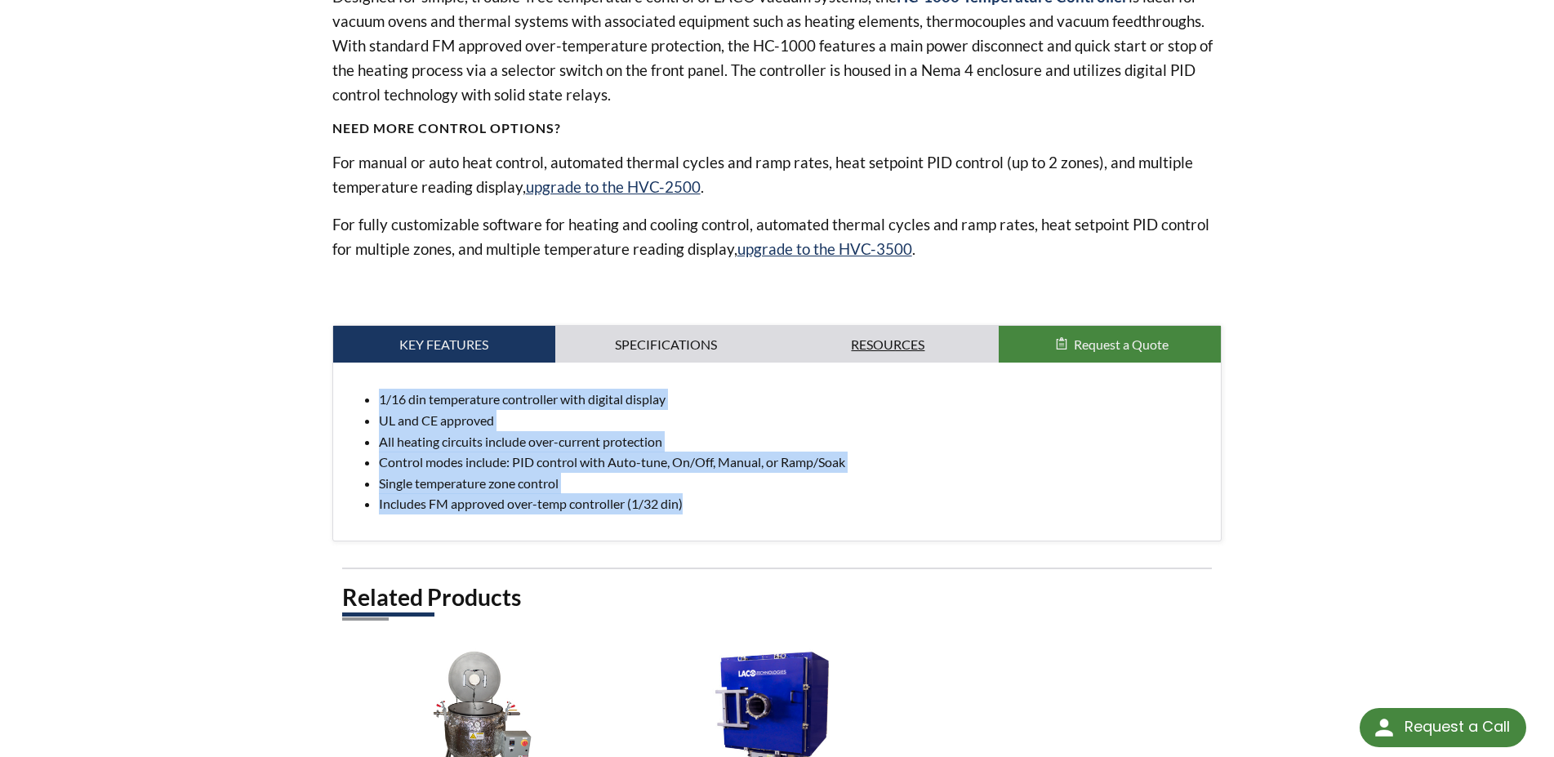
click at [914, 344] on link "Resources" at bounding box center [888, 345] width 222 height 38
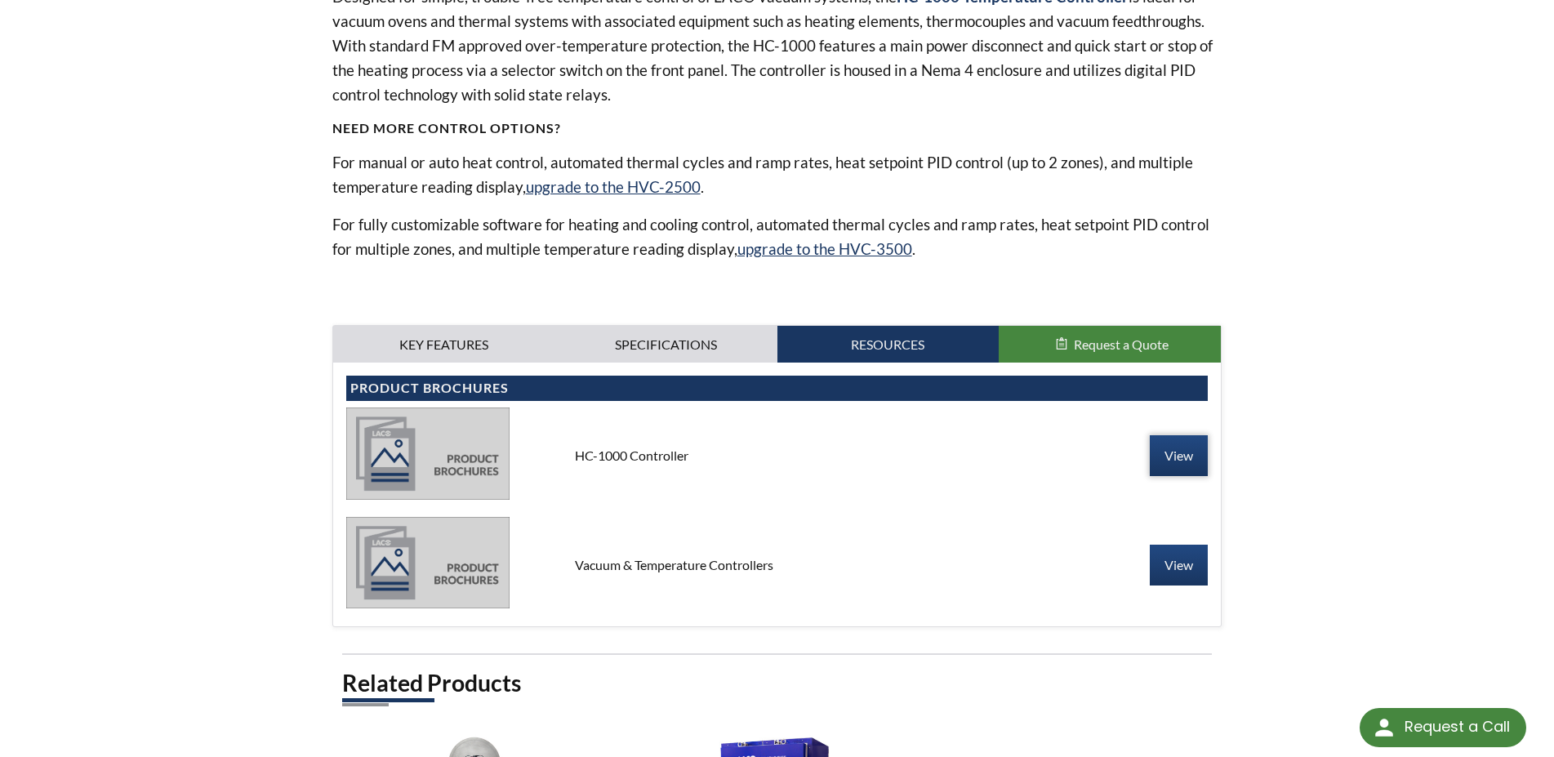
click at [1158, 458] on link "View" at bounding box center [1179, 455] width 58 height 41
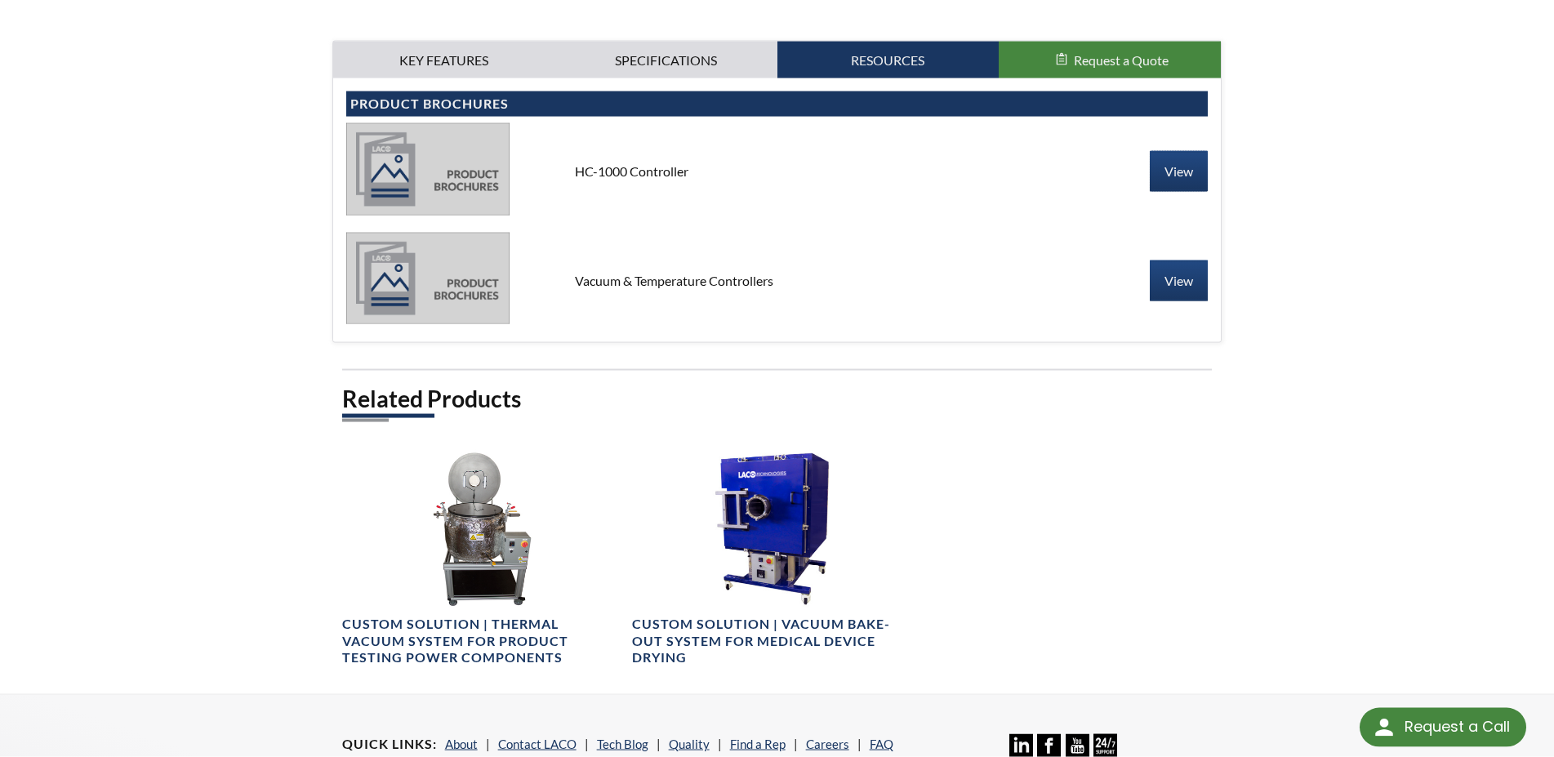
scroll to position [999, 0]
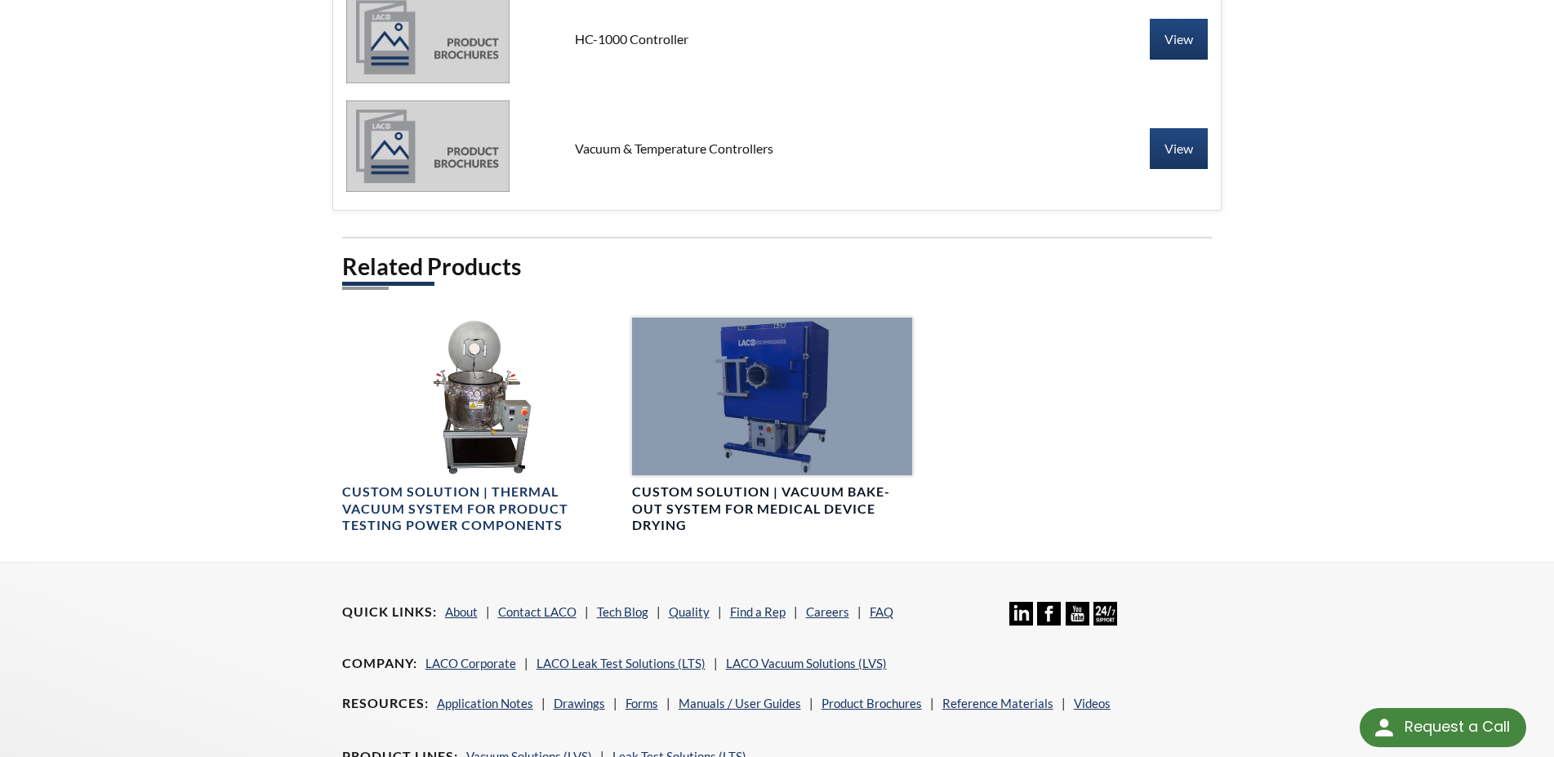
click at [743, 429] on div at bounding box center [772, 397] width 280 height 158
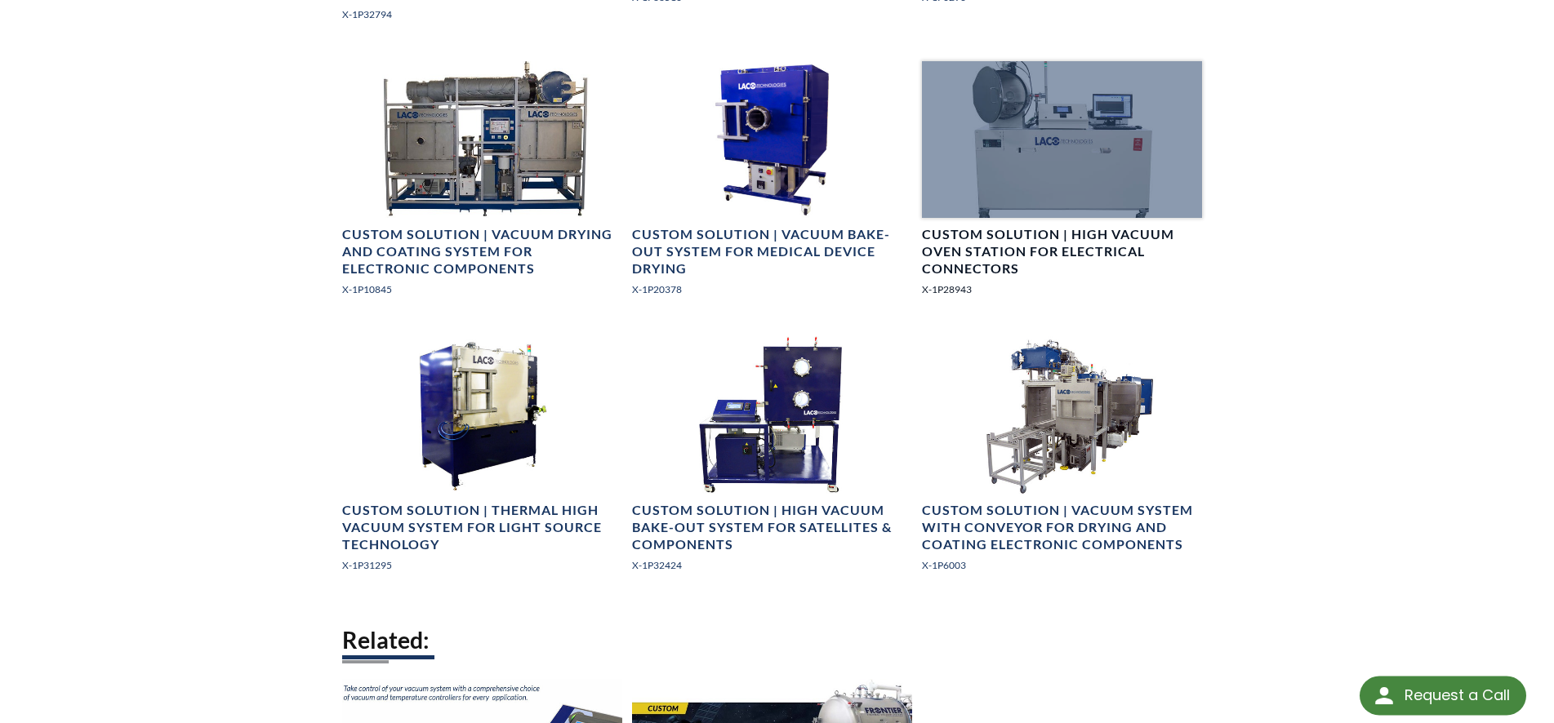
scroll to position [2165, 0]
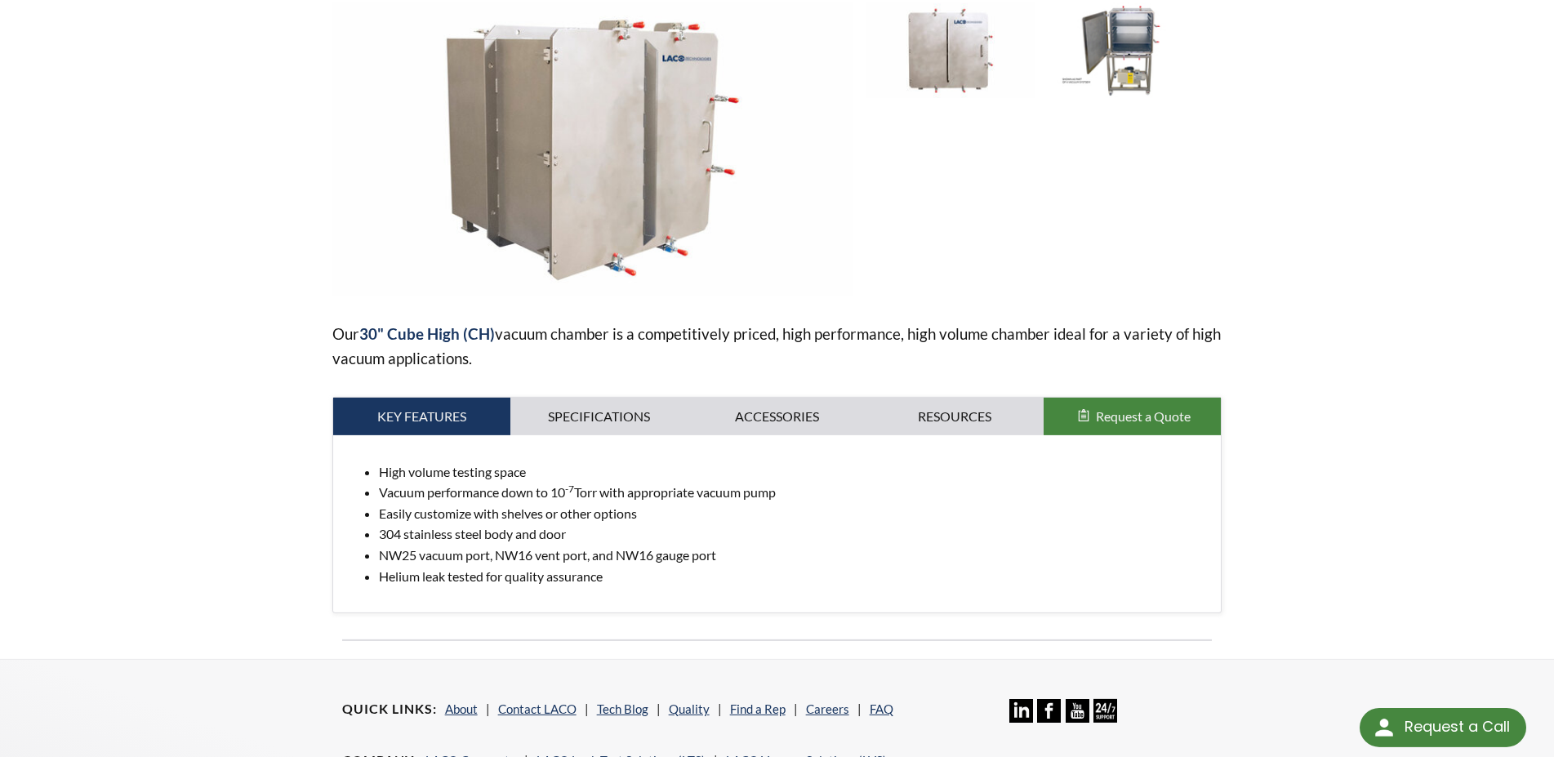
scroll to position [250, 0]
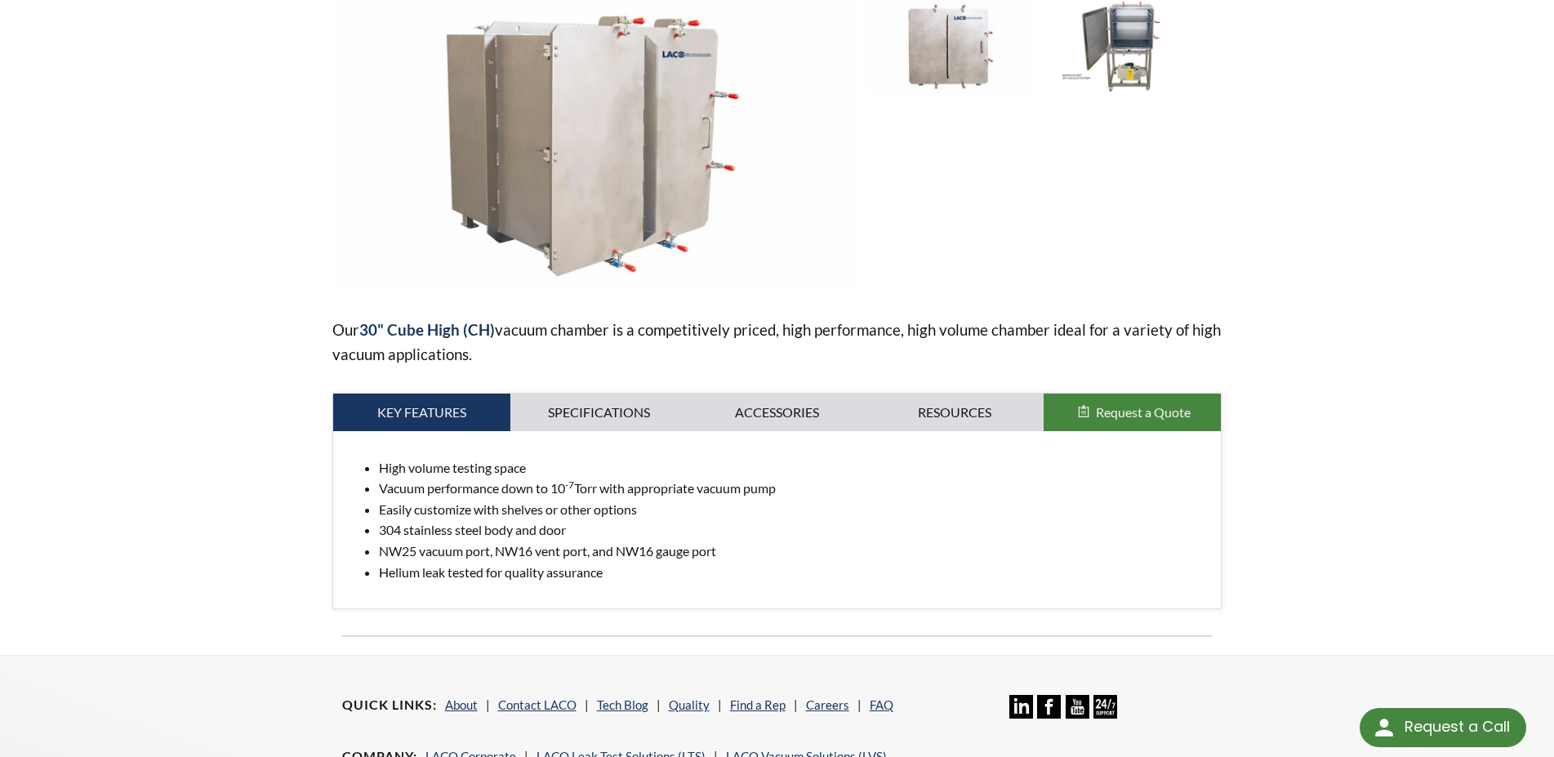
click at [974, 391] on div "Our 30" Cube High (CH) vacuum chamber is a competitively priced, high performan…" at bounding box center [777, 304] width 890 height 610
click at [961, 426] on link "Resources" at bounding box center [954, 413] width 178 height 38
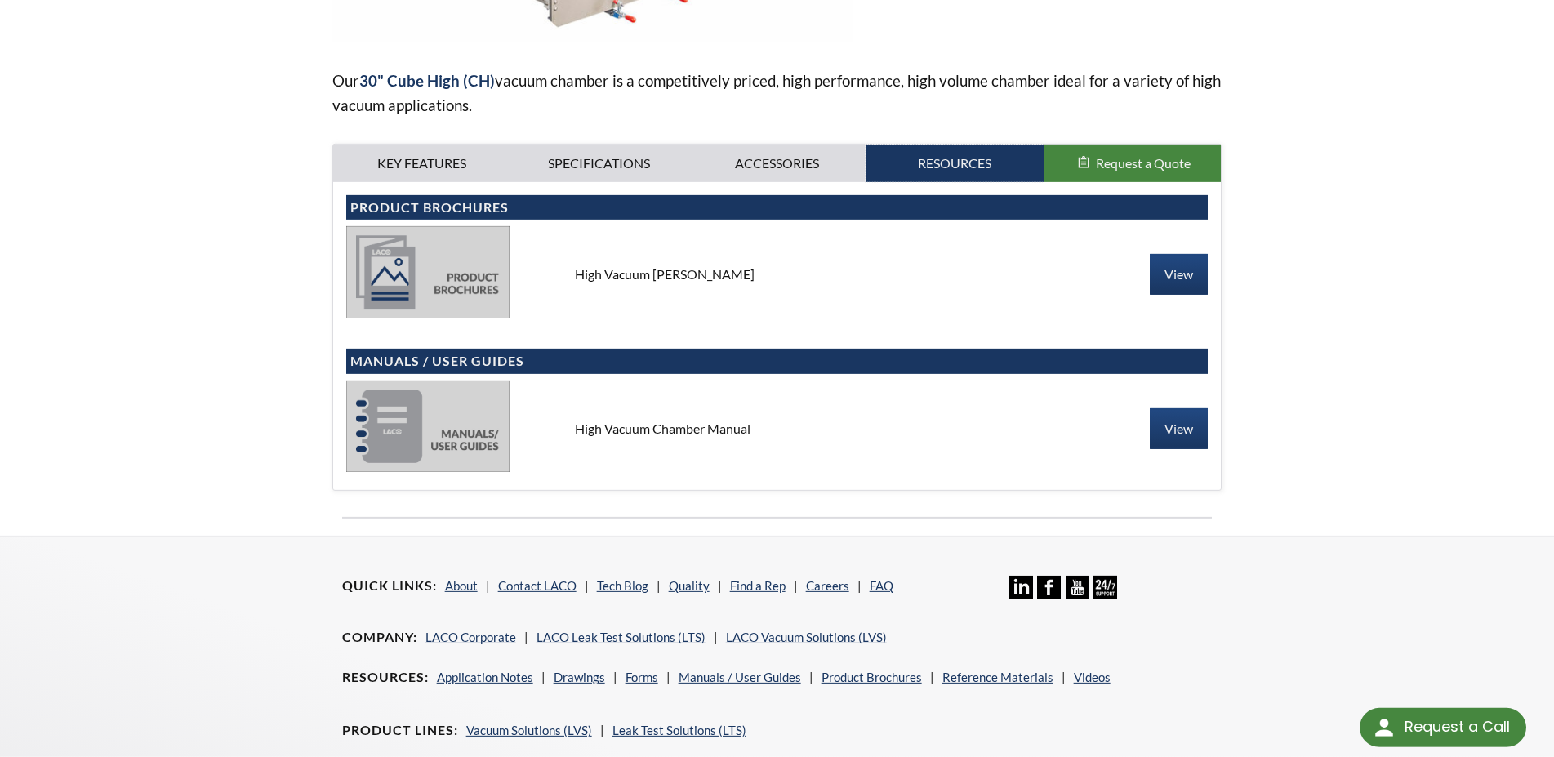
scroll to position [500, 0]
click at [812, 165] on link "Accessories" at bounding box center [777, 163] width 178 height 38
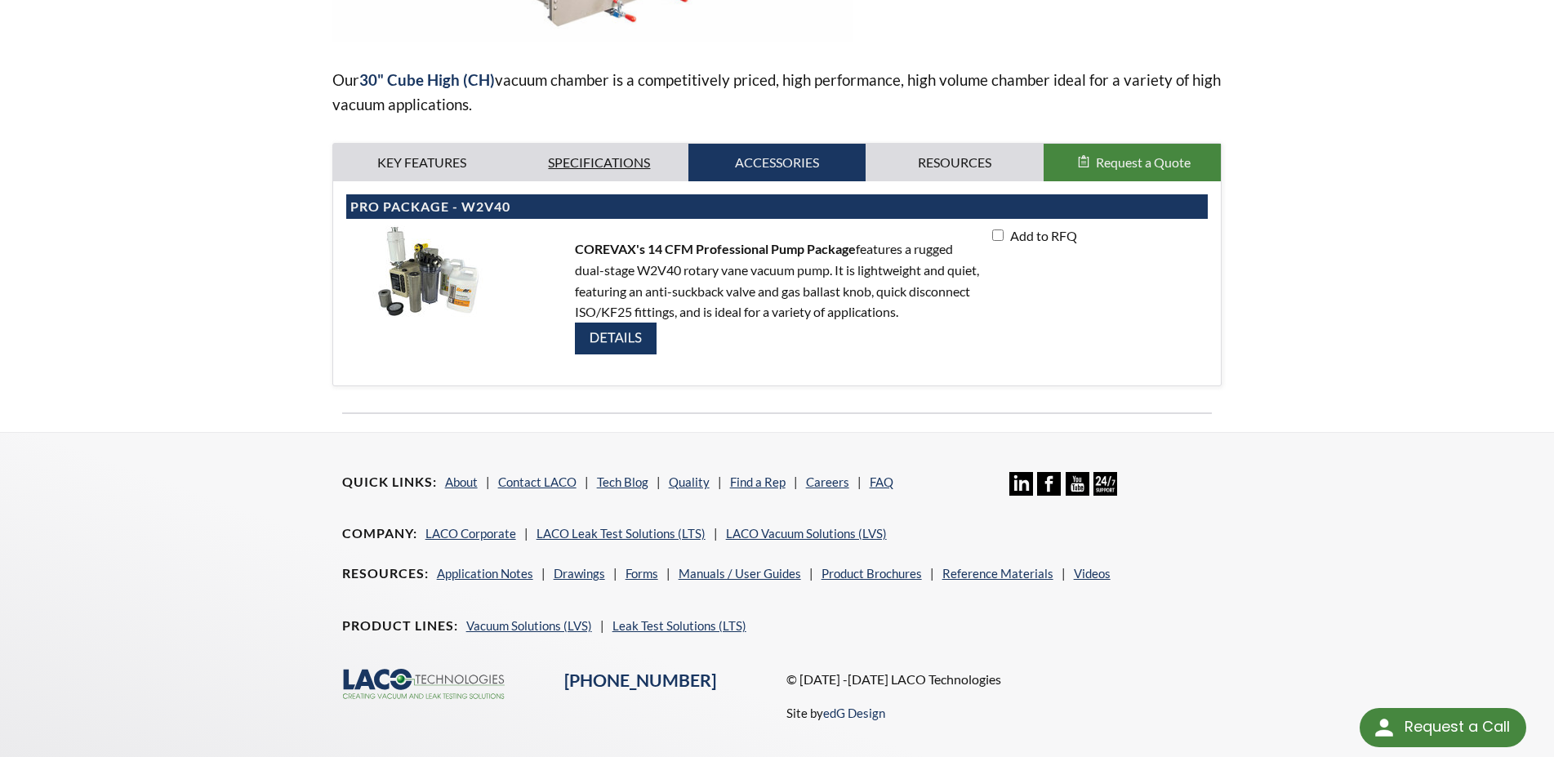
click at [632, 159] on link "Specifications" at bounding box center [599, 163] width 178 height 38
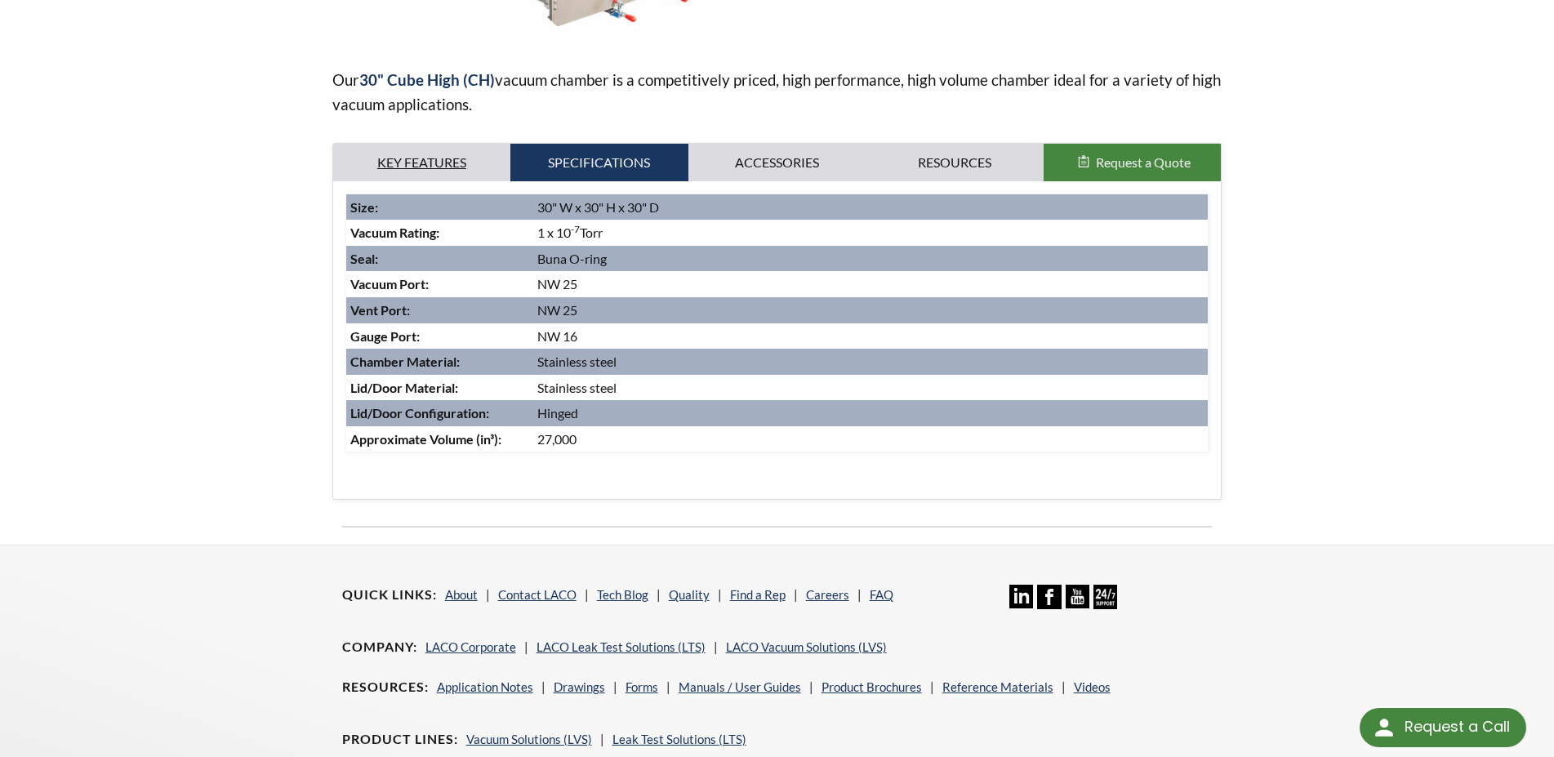
click at [446, 166] on link "Key Features" at bounding box center [422, 163] width 178 height 38
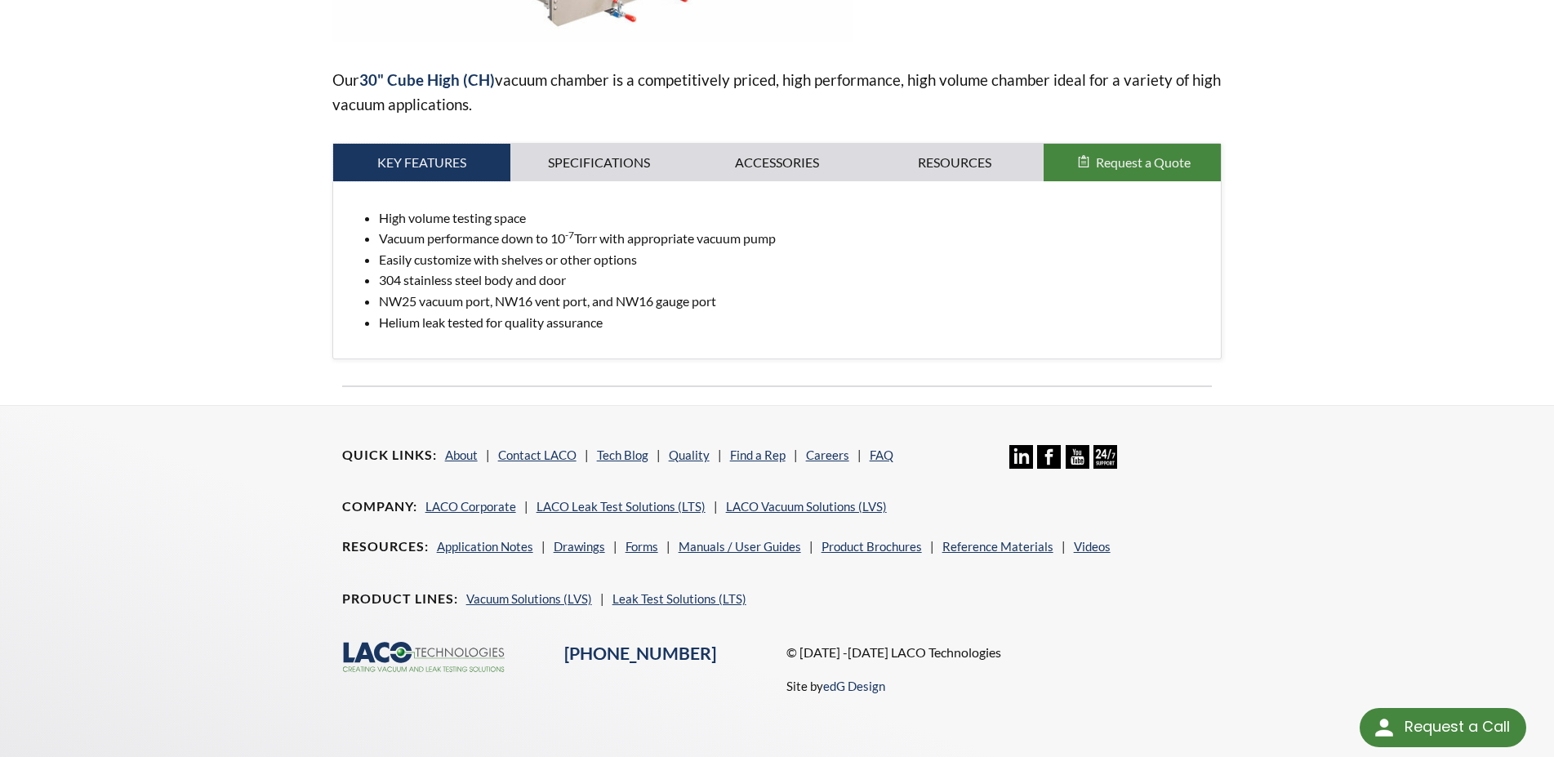
scroll to position [0, 0]
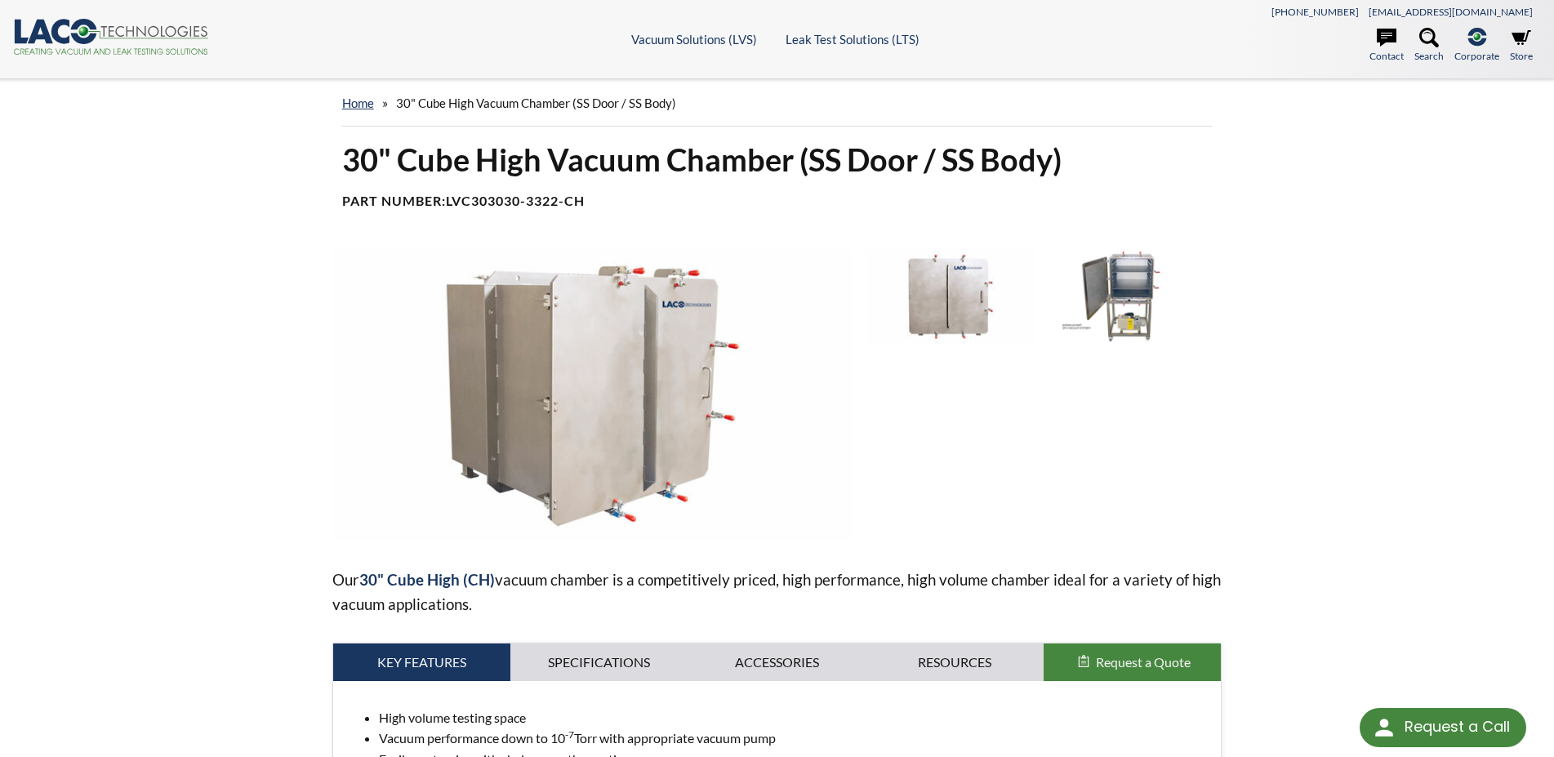
click at [1141, 296] on img at bounding box center [1128, 296] width 170 height 95
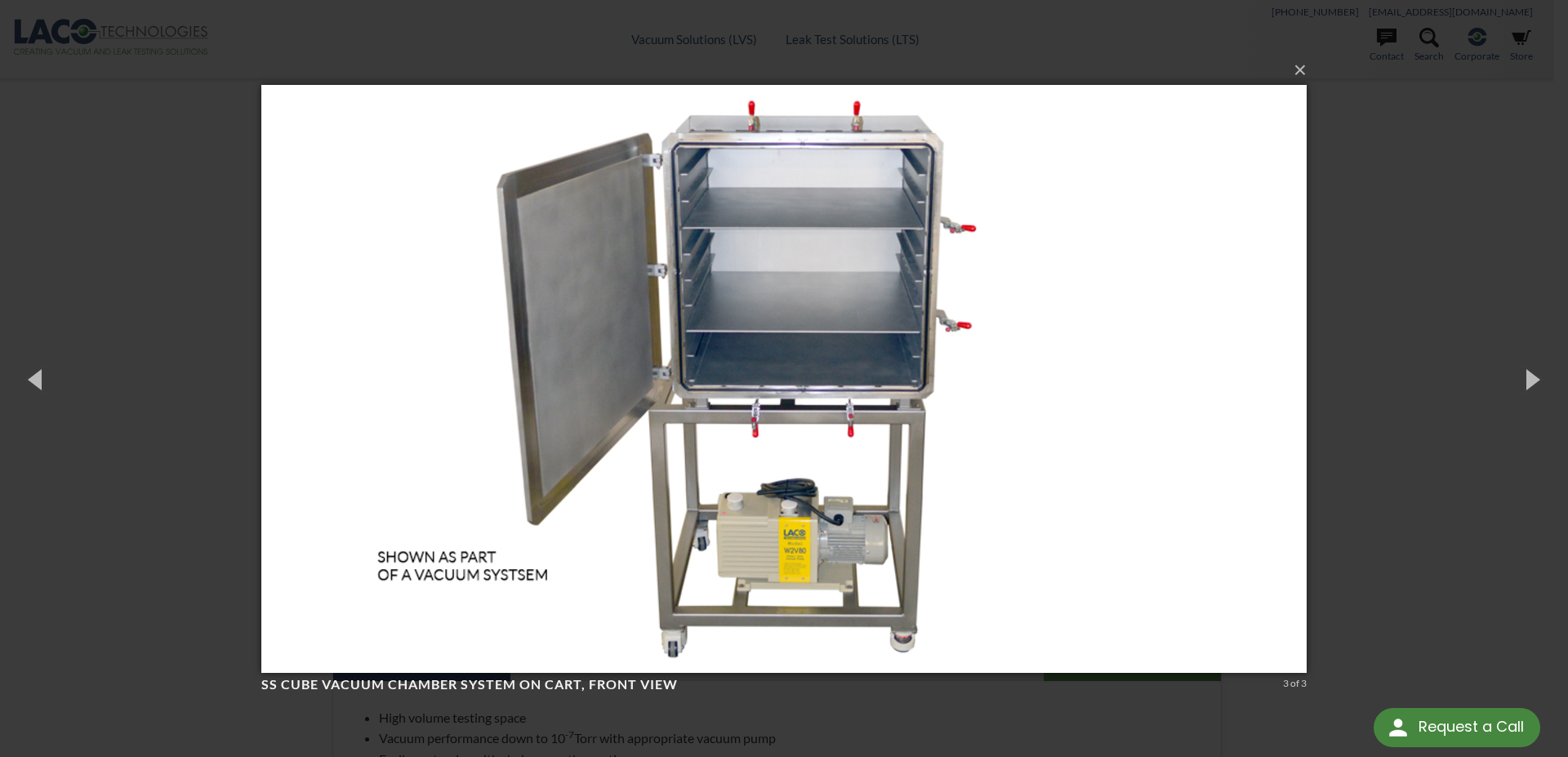
click at [1371, 195] on div "× SS Cube Vacuum Chamber System on Cart, front view 3 of 3 Loading..." at bounding box center [784, 378] width 1568 height 757
